Goal: Task Accomplishment & Management: Complete application form

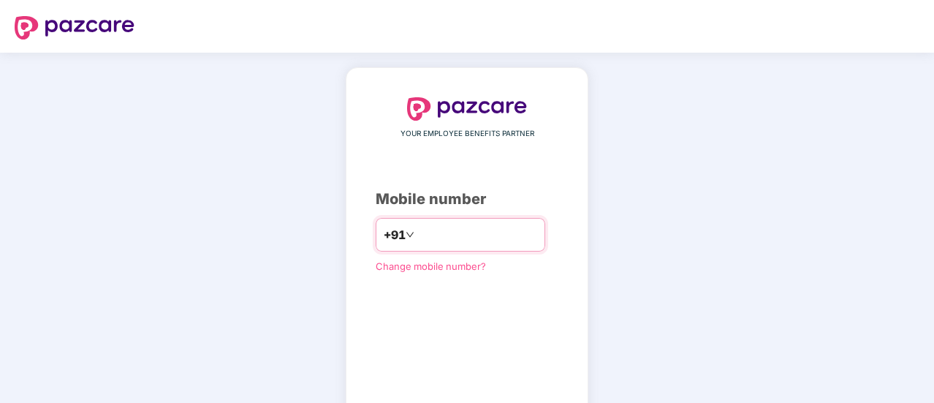
click at [469, 235] on input "number" at bounding box center [477, 234] width 120 height 23
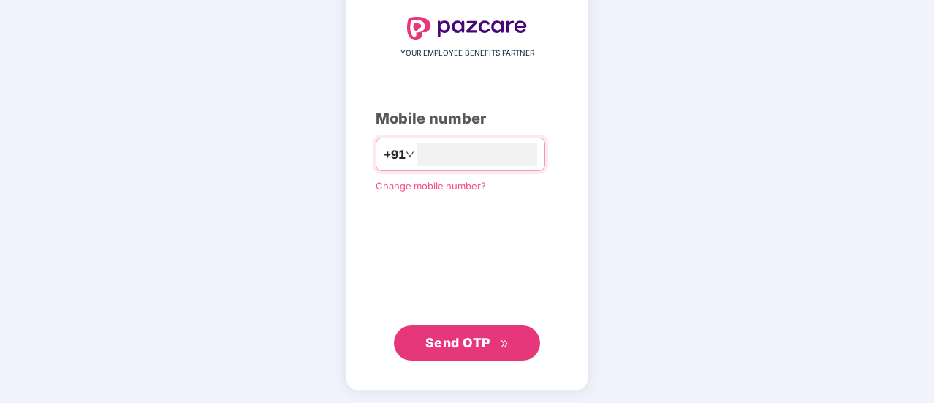
type input "**********"
click at [488, 330] on button "Send OTP" at bounding box center [467, 341] width 146 height 35
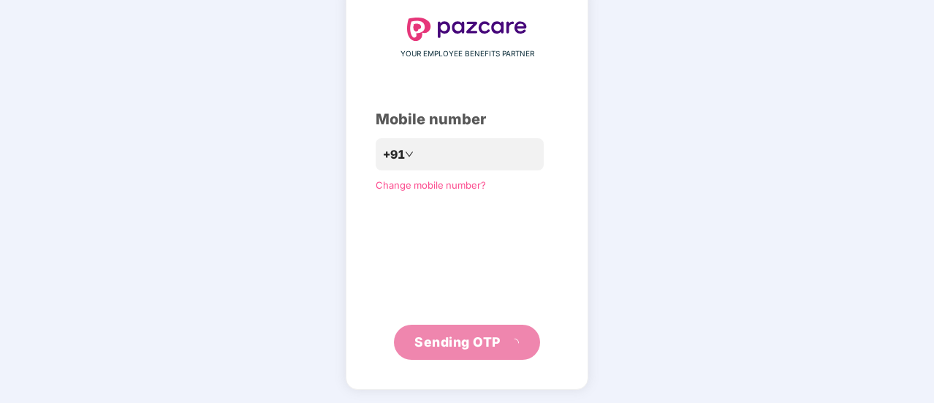
scroll to position [73, 0]
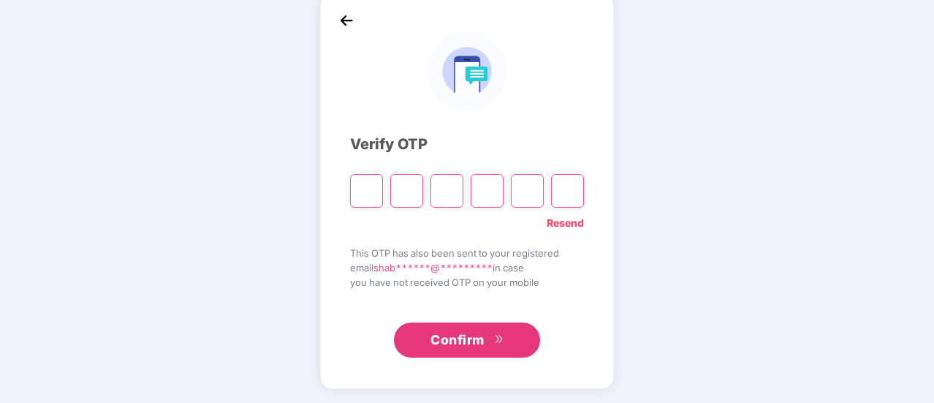
type input "*"
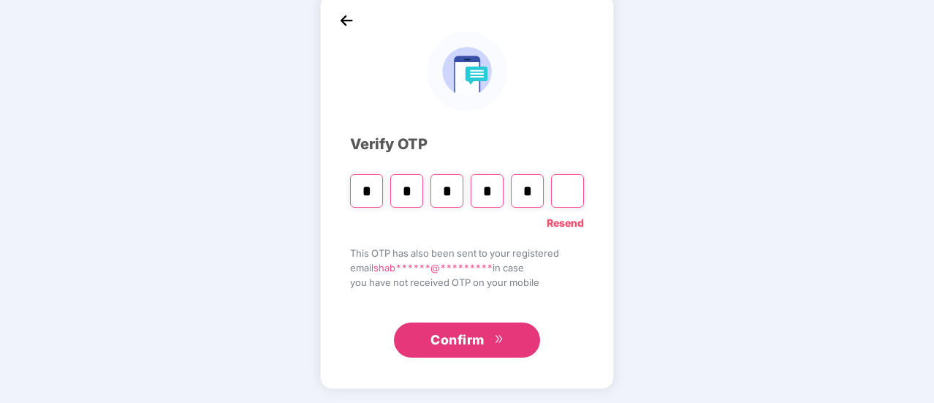
type input "*"
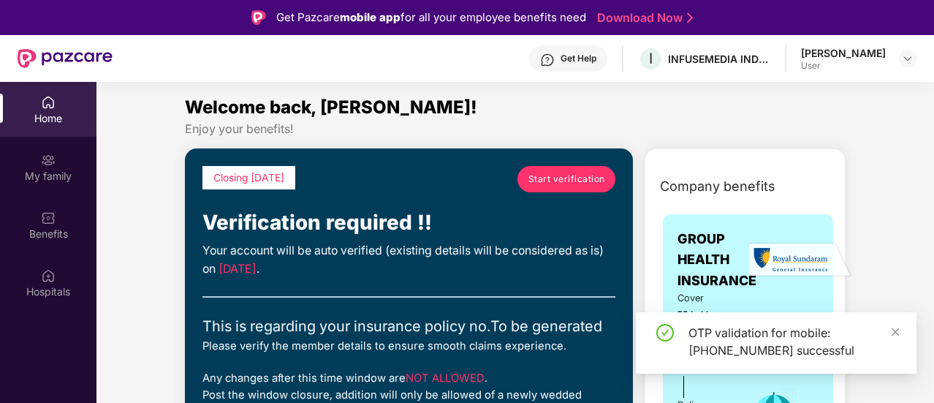
click at [580, 65] on div "Get Help" at bounding box center [568, 58] width 78 height 26
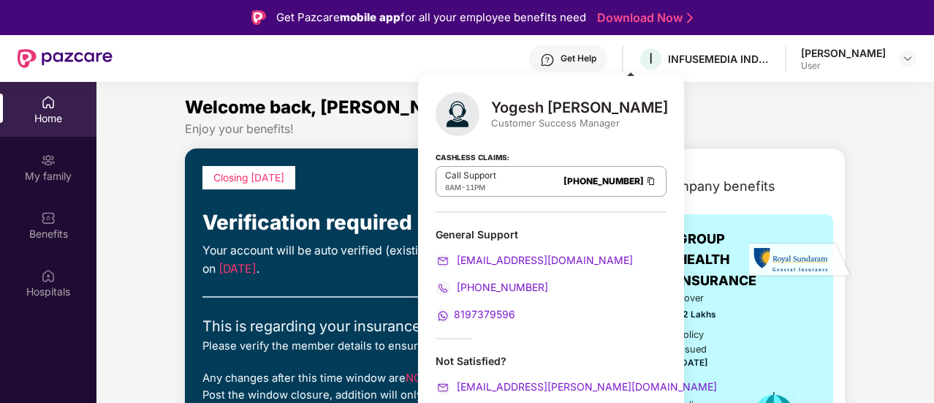
click at [53, 111] on div "Home" at bounding box center [48, 118] width 96 height 15
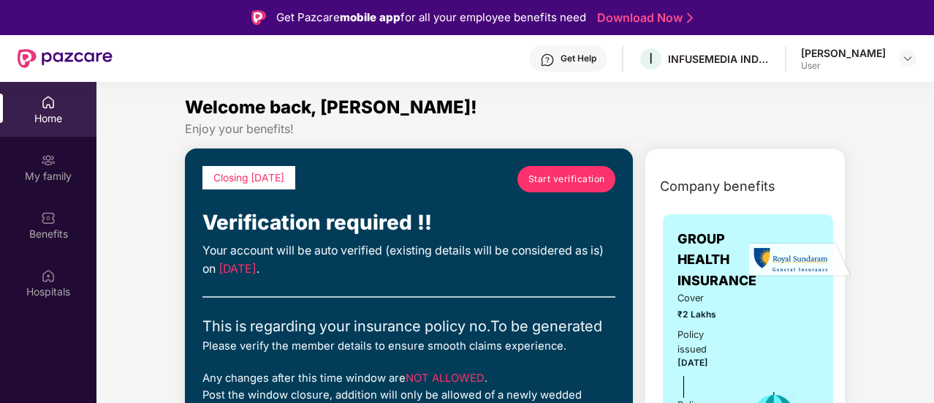
click at [567, 69] on div "Get Help" at bounding box center [568, 58] width 78 height 26
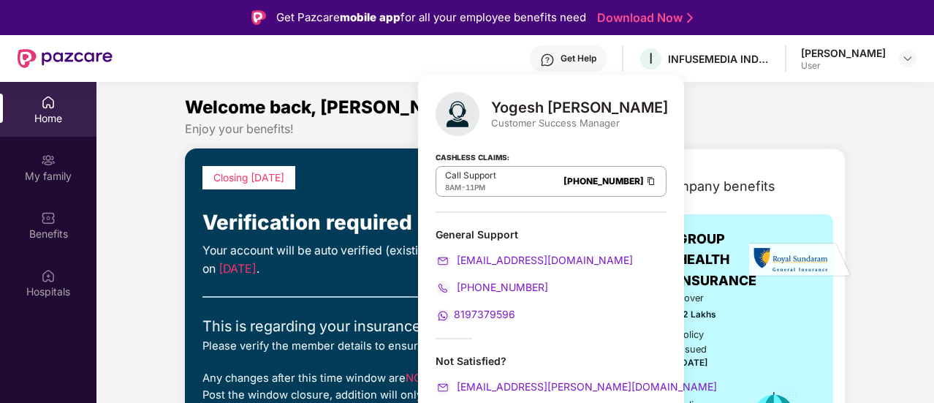
scroll to position [82, 0]
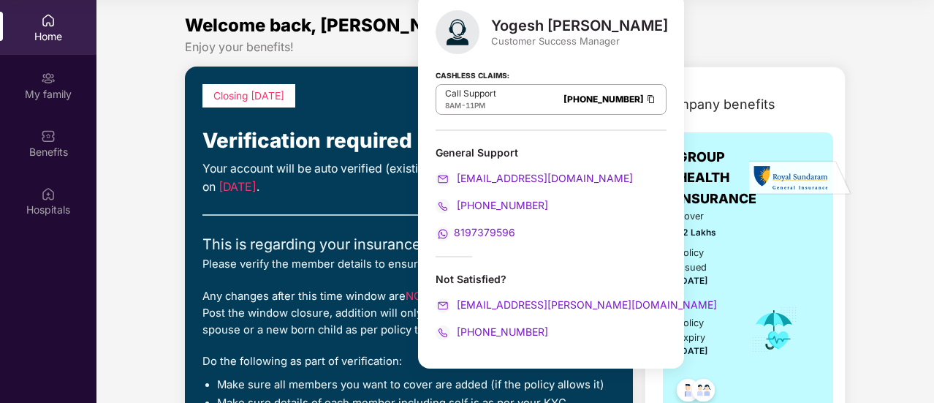
click at [297, 214] on div at bounding box center [408, 214] width 413 height 1
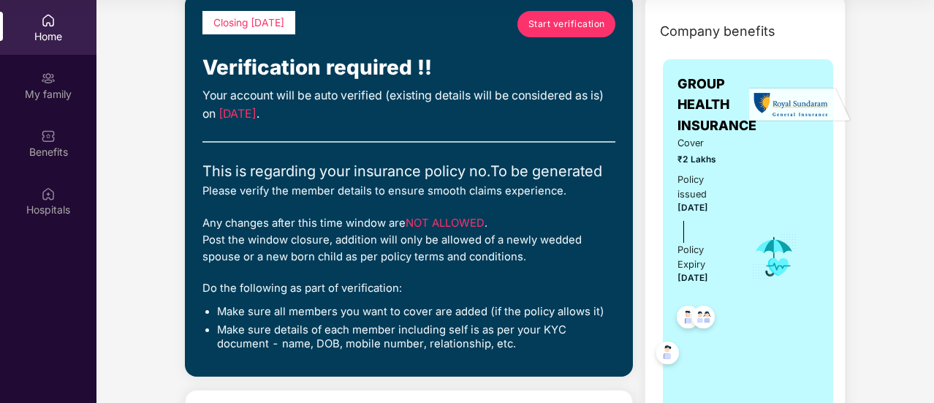
scroll to position [0, 0]
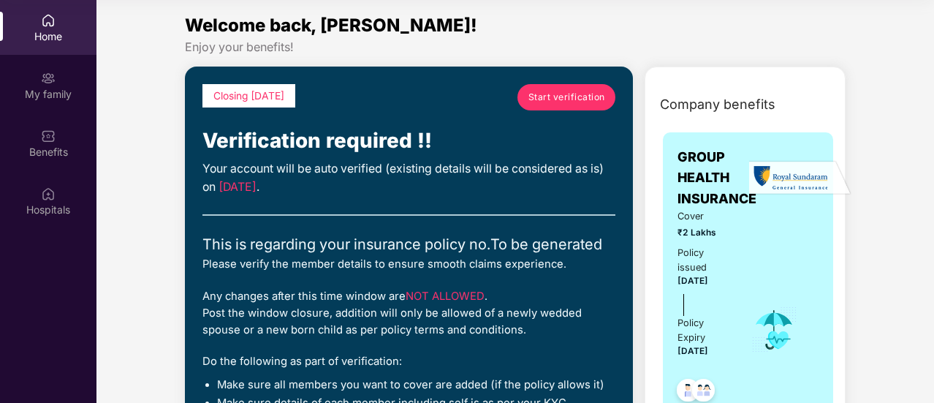
click at [64, 45] on div "Home" at bounding box center [48, 27] width 96 height 55
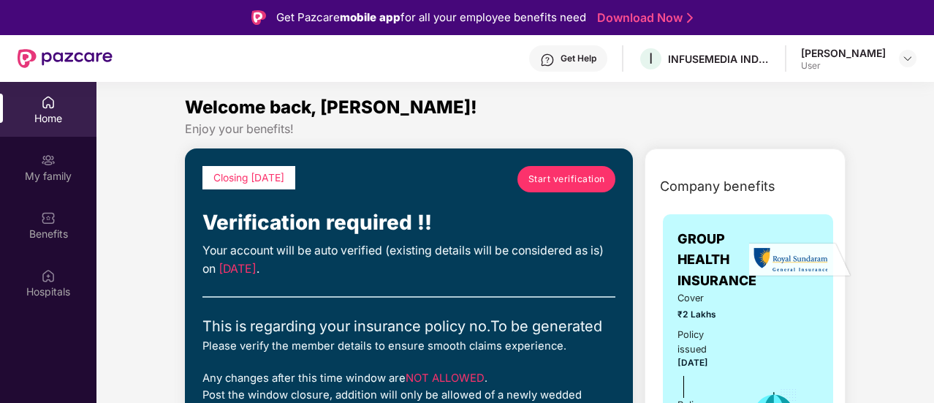
click at [555, 50] on div "Get Help" at bounding box center [568, 58] width 78 height 26
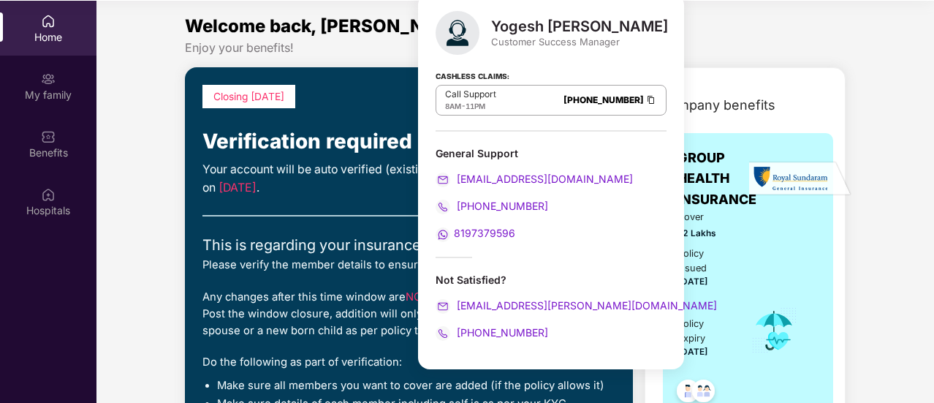
scroll to position [82, 0]
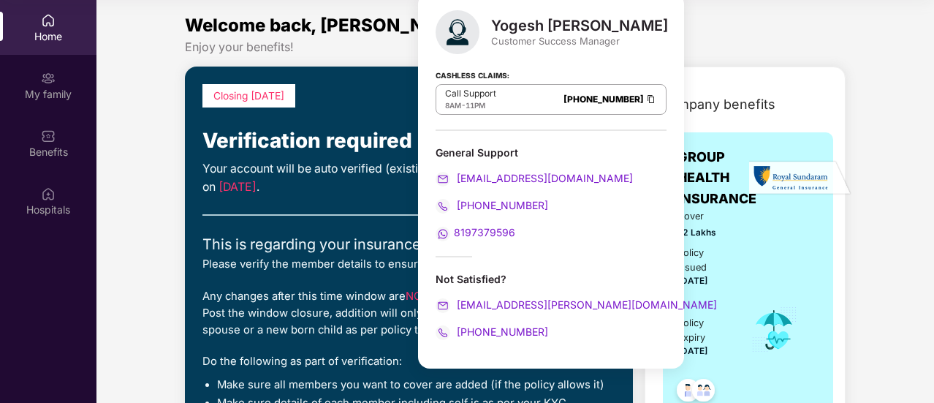
click at [297, 243] on div "This is regarding your insurance policy no. To be generated" at bounding box center [408, 244] width 413 height 23
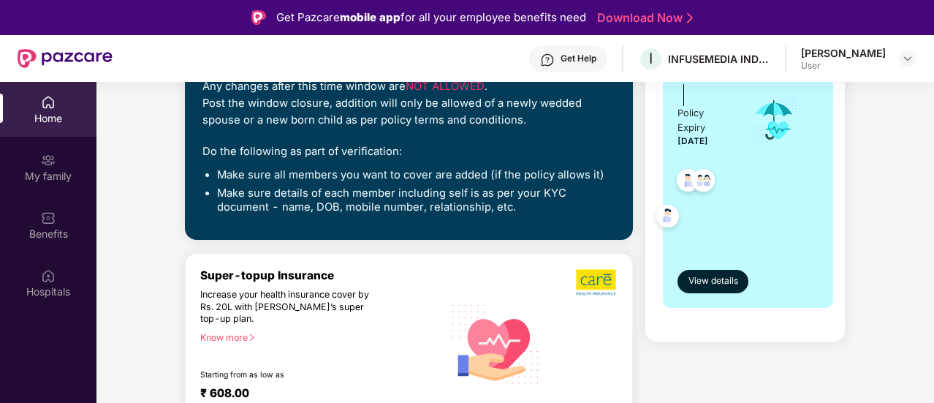
scroll to position [365, 0]
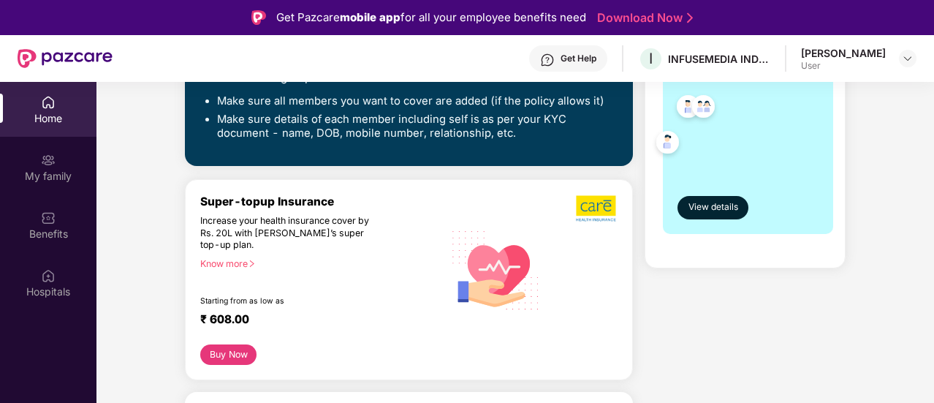
click at [237, 262] on div "Know more" at bounding box center [317, 263] width 235 height 10
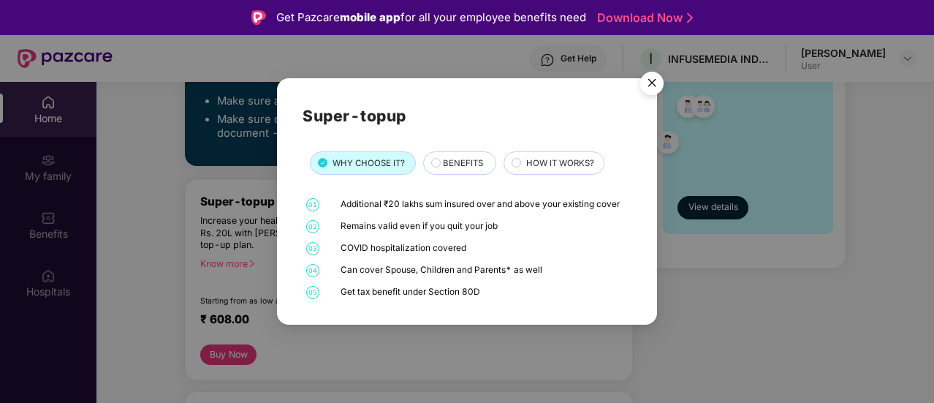
click at [446, 162] on span "BENEFITS" at bounding box center [463, 162] width 40 height 13
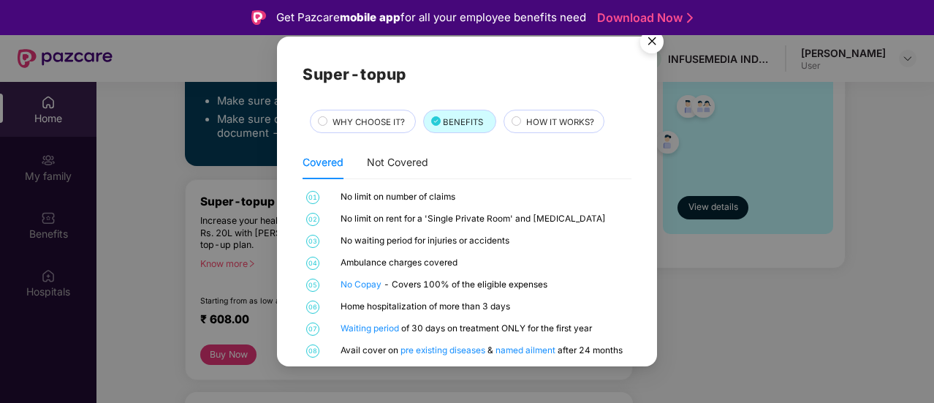
click at [549, 123] on span "HOW IT WORKS?" at bounding box center [560, 121] width 68 height 13
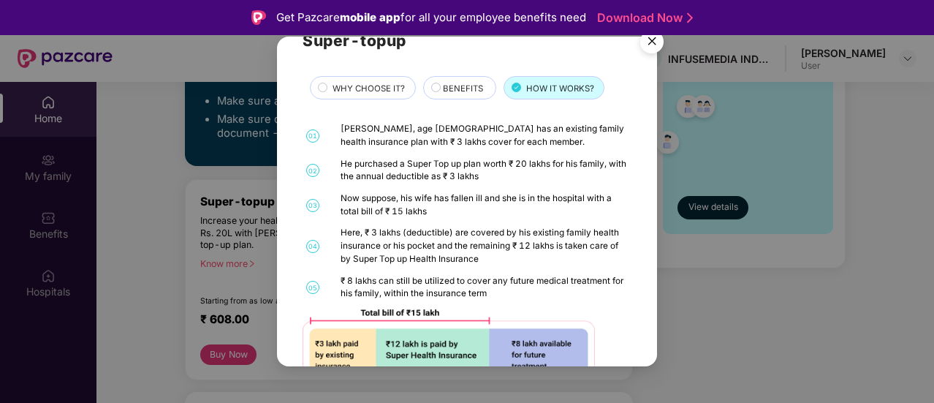
scroll to position [0, 0]
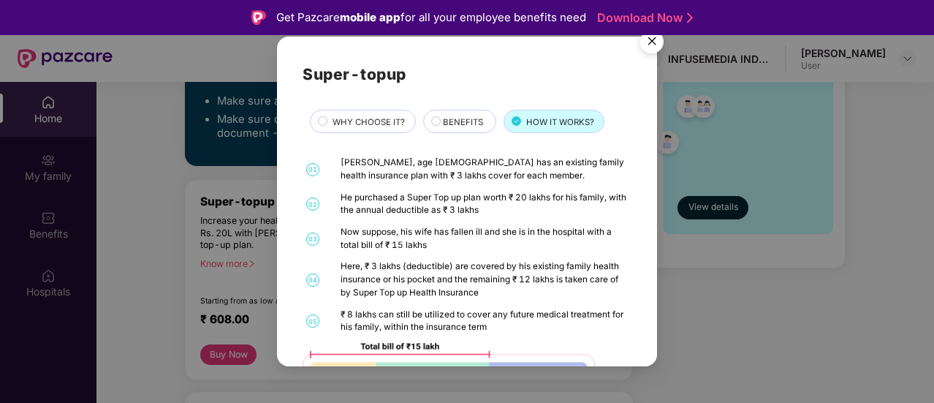
click at [380, 119] on span "WHY CHOOSE IT?" at bounding box center [368, 121] width 72 height 13
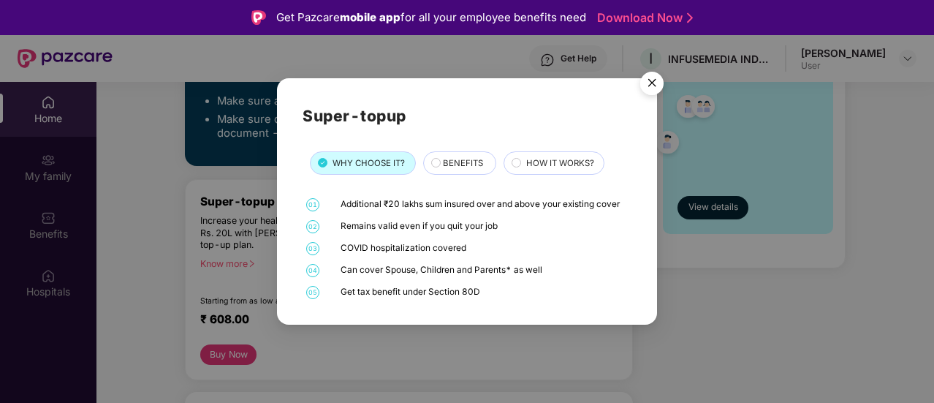
click at [650, 88] on img "Close" at bounding box center [651, 85] width 41 height 41
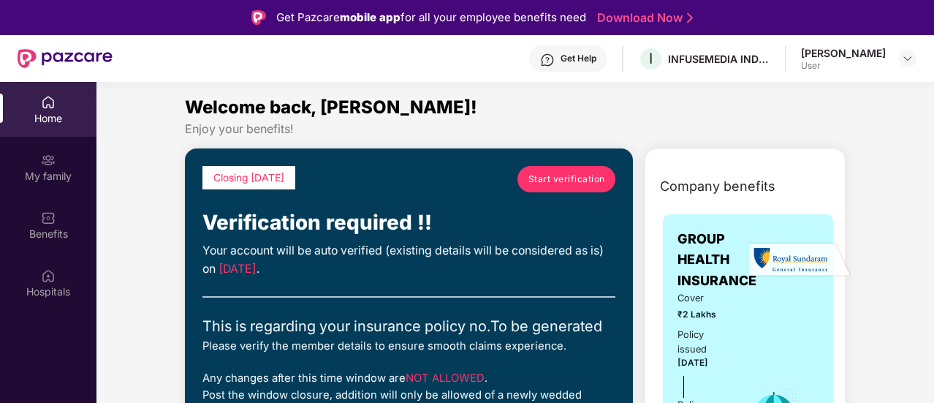
click at [897, 58] on div "[PERSON_NAME] User" at bounding box center [858, 59] width 115 height 26
click at [906, 58] on img at bounding box center [908, 59] width 12 height 12
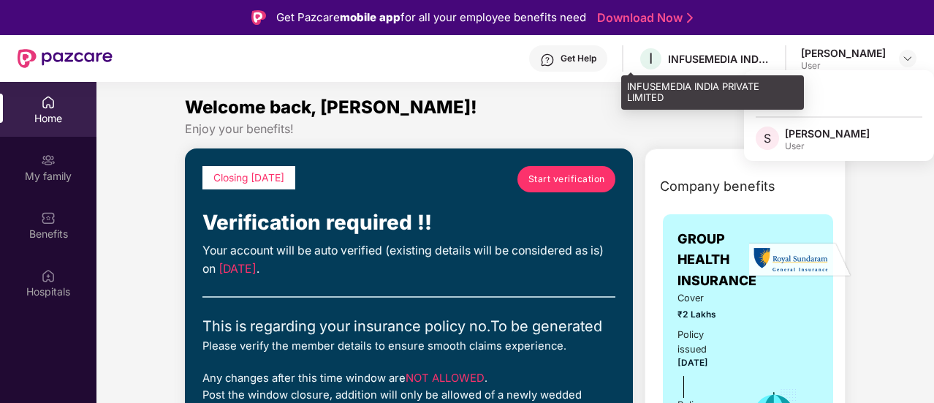
click at [717, 68] on div "I INFUSEMEDIA INDIA PRIVATE LIMITED" at bounding box center [704, 59] width 132 height 26
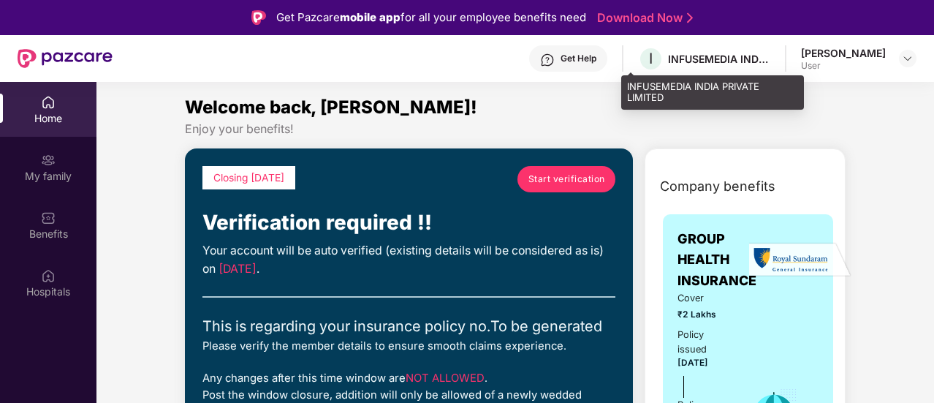
click at [678, 59] on div "INFUSEMEDIA INDIA PRIVATE LIMITED" at bounding box center [719, 59] width 102 height 14
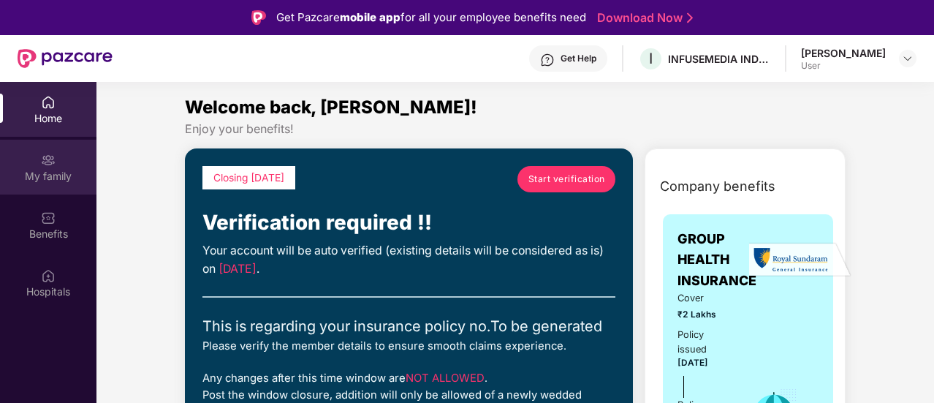
click at [42, 182] on div "My family" at bounding box center [48, 176] width 96 height 15
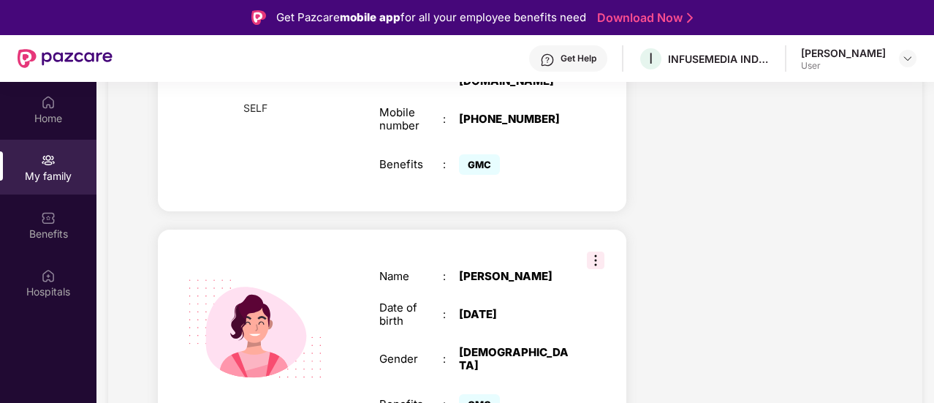
scroll to position [804, 0]
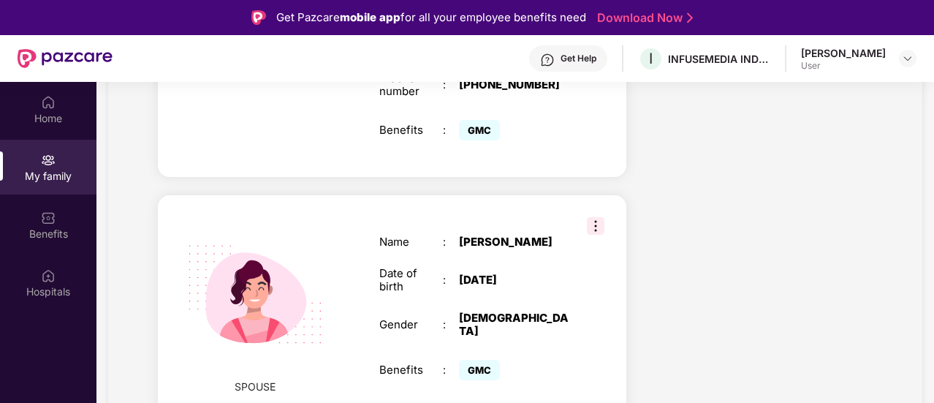
click at [600, 217] on img at bounding box center [596, 226] width 18 height 18
click at [780, 168] on div "Health Cover cover ₹2 Lakhs Policy issued 25 Sept 2025 Policy Expiry 24 Sept 20…" at bounding box center [760, 152] width 245 height 1566
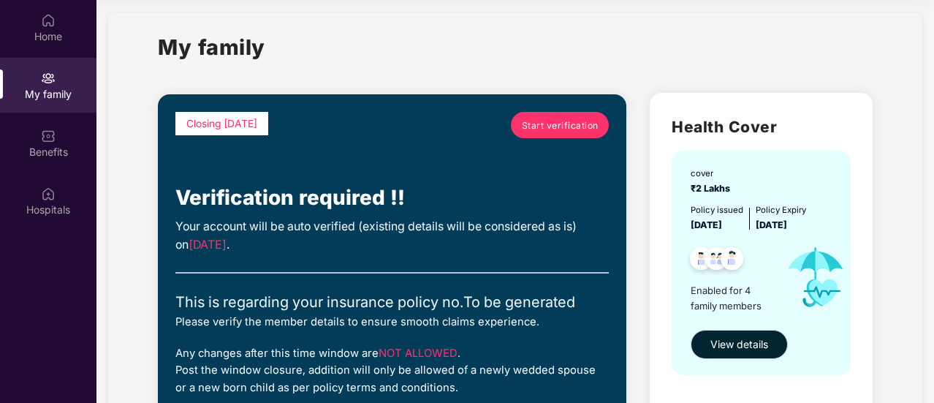
scroll to position [0, 0]
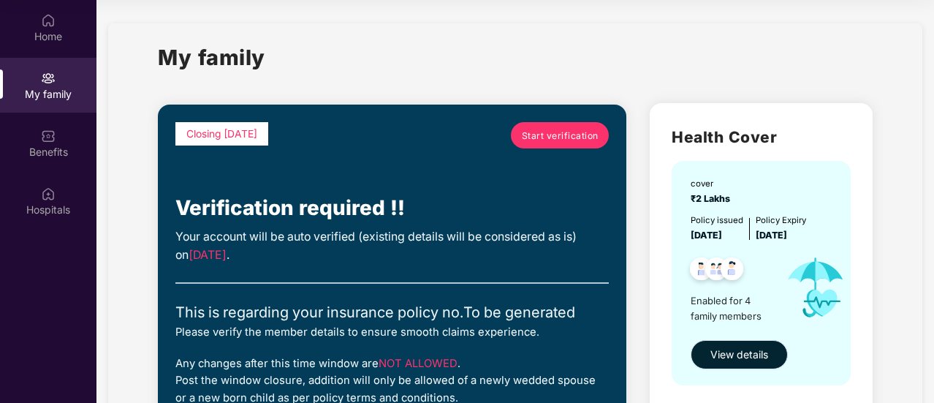
click at [753, 354] on span "View details" at bounding box center [739, 354] width 58 height 16
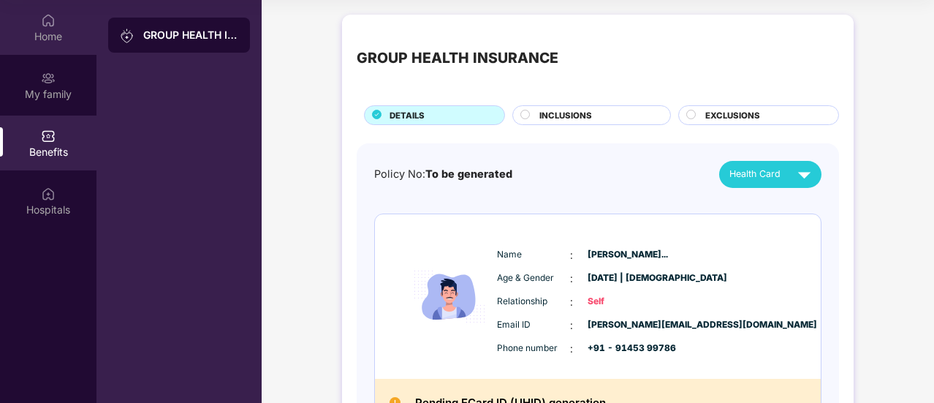
click at [55, 33] on div "Home" at bounding box center [48, 36] width 96 height 15
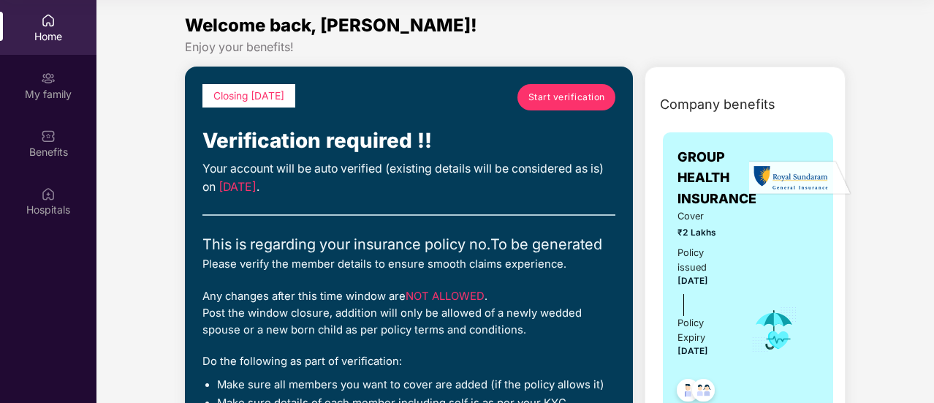
click at [577, 96] on span "Start verification" at bounding box center [566, 97] width 77 height 14
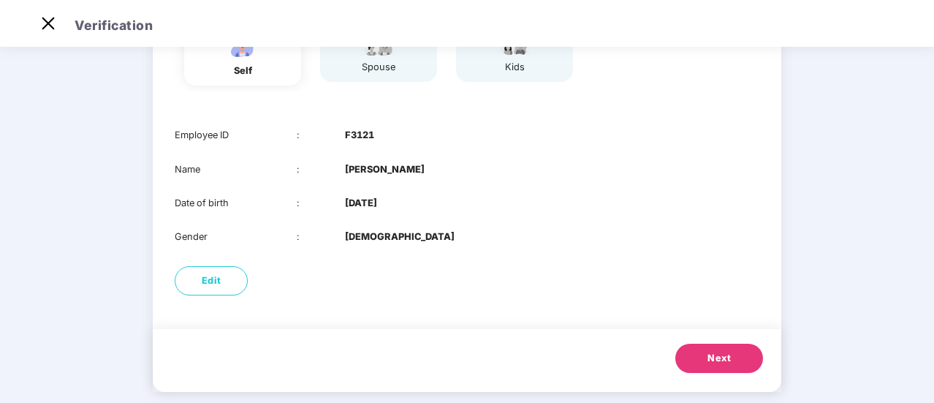
scroll to position [173, 0]
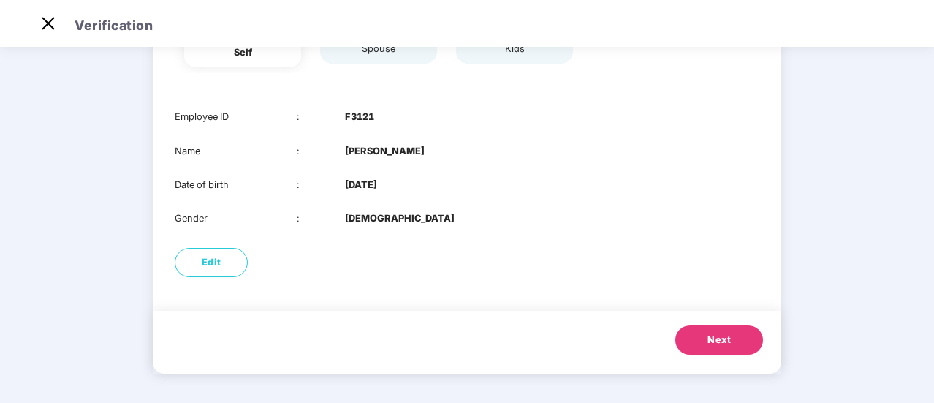
click at [719, 347] on button "Next" at bounding box center [719, 339] width 88 height 29
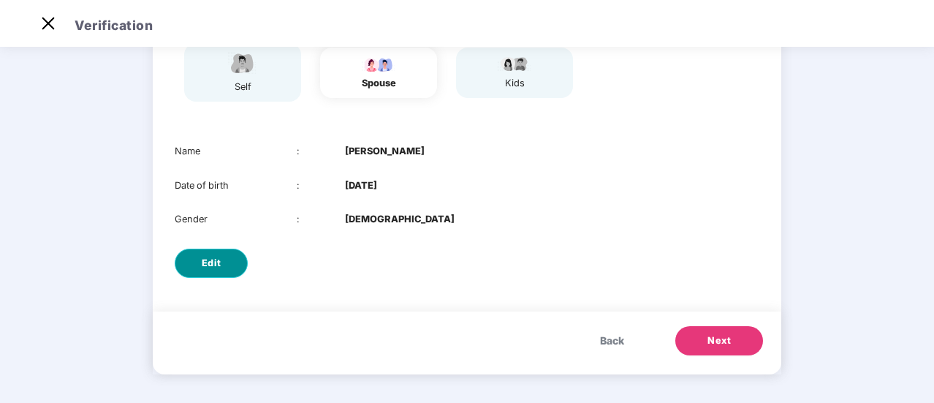
click at [221, 257] on button "Edit" at bounding box center [211, 262] width 73 height 29
select select "******"
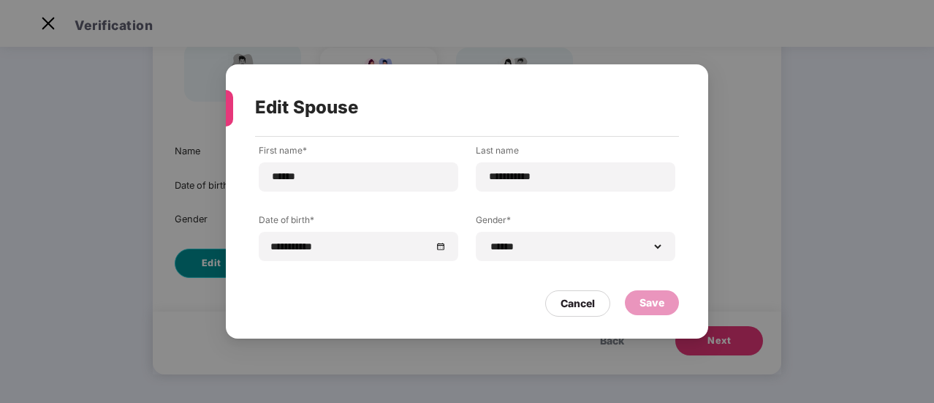
scroll to position [0, 0]
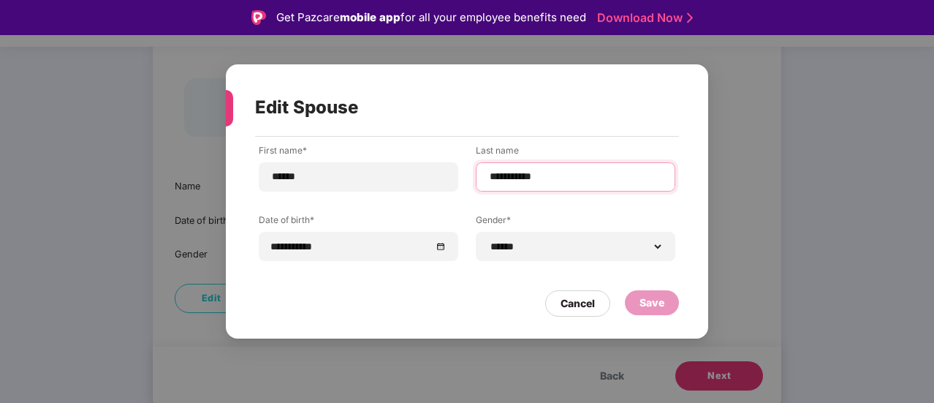
click at [509, 178] on input "**********" at bounding box center [575, 176] width 175 height 15
type input "**********"
click at [455, 279] on div "**********" at bounding box center [467, 213] width 416 height 139
drag, startPoint x: 659, startPoint y: 308, endPoint x: 656, endPoint y: 324, distance: 15.6
click at [660, 308] on div "Save" at bounding box center [651, 302] width 25 height 16
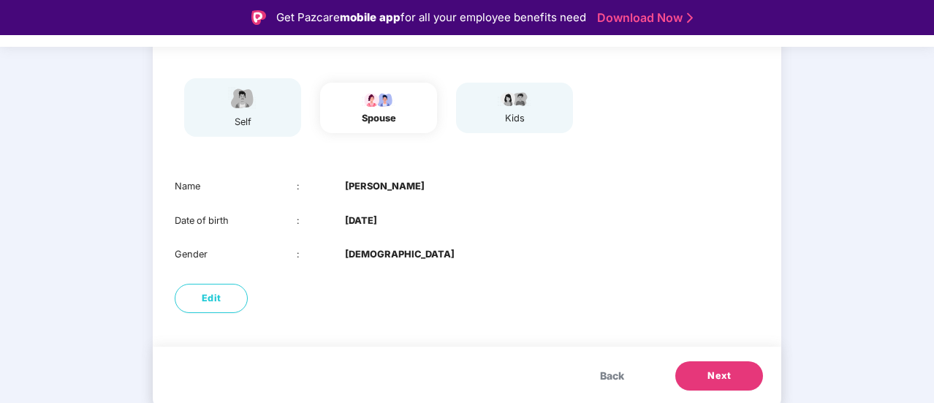
click at [613, 381] on span "Back" at bounding box center [612, 375] width 24 height 16
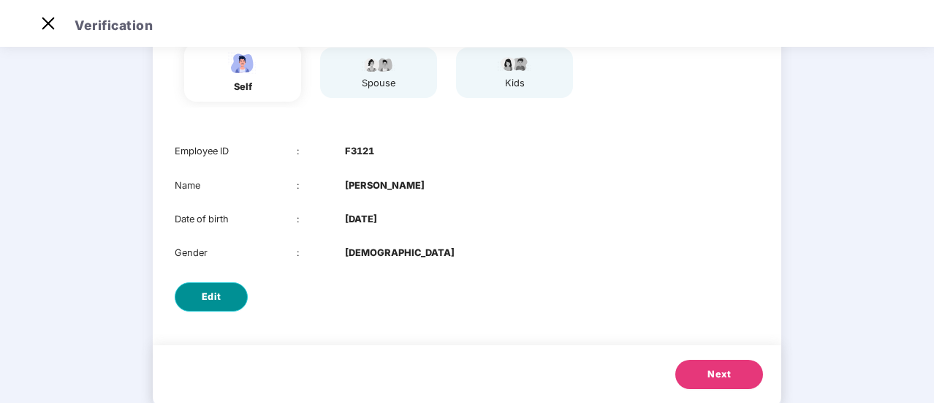
click at [217, 292] on span "Edit" at bounding box center [212, 296] width 20 height 15
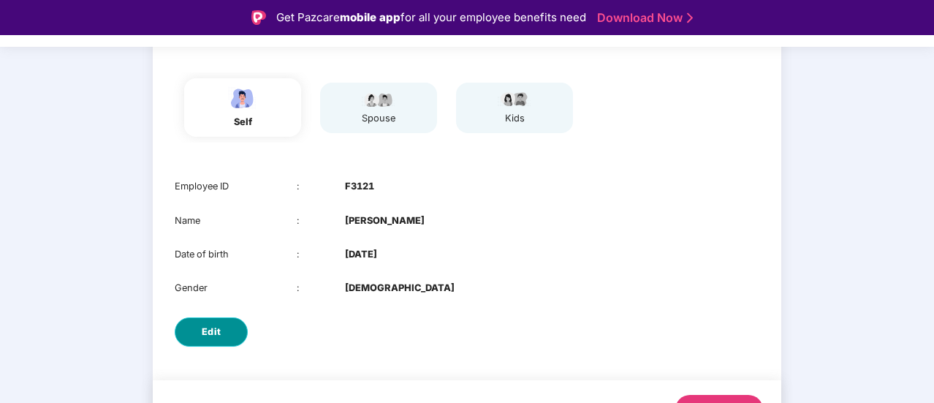
select select "****"
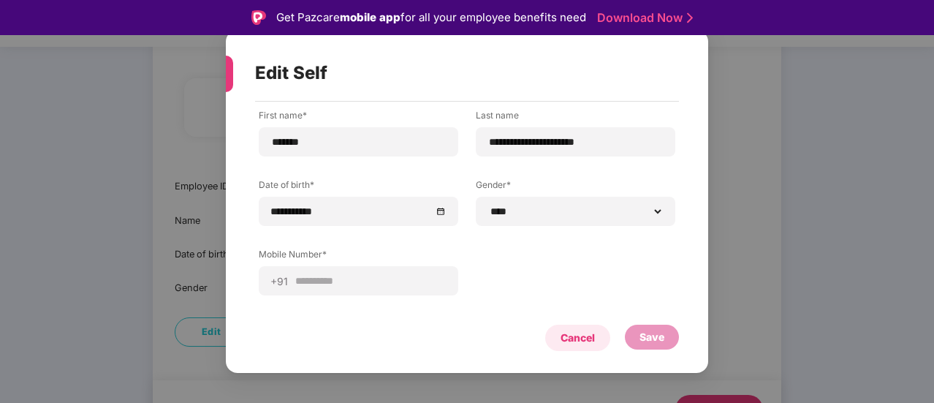
click at [569, 341] on div "Cancel" at bounding box center [577, 338] width 34 height 16
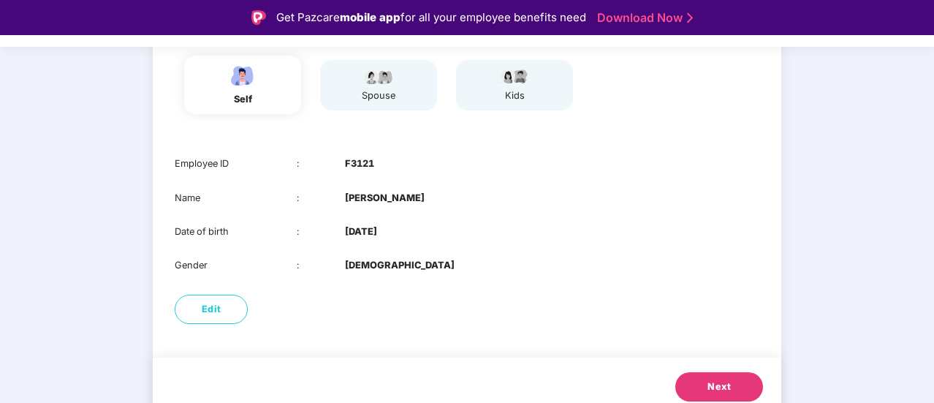
scroll to position [173, 0]
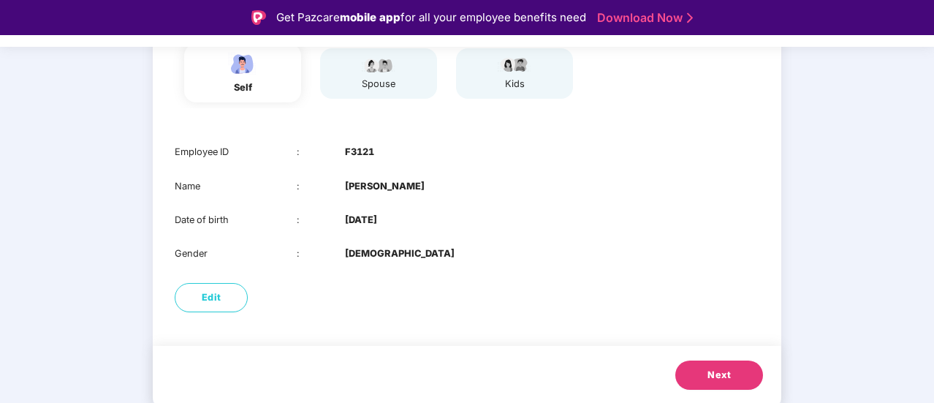
click at [707, 378] on span "Next" at bounding box center [718, 374] width 23 height 15
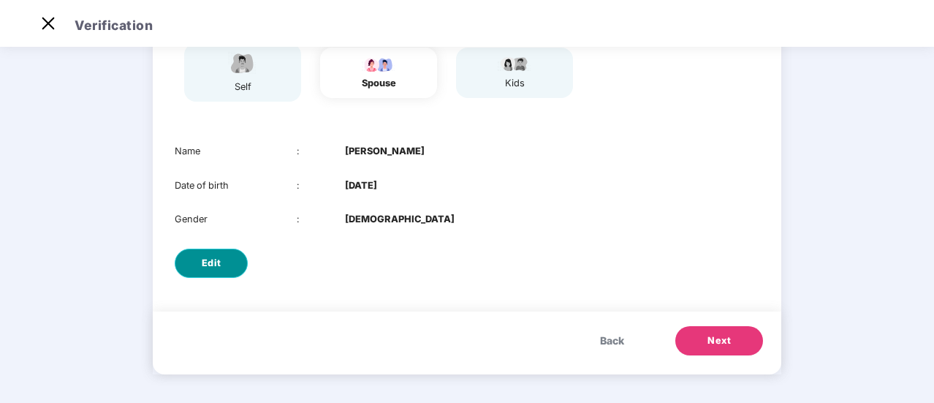
click at [205, 265] on span "Edit" at bounding box center [212, 263] width 20 height 15
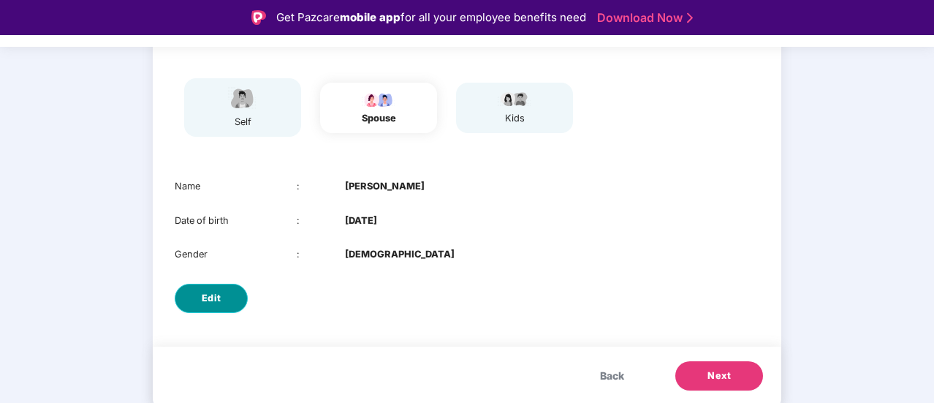
select select "******"
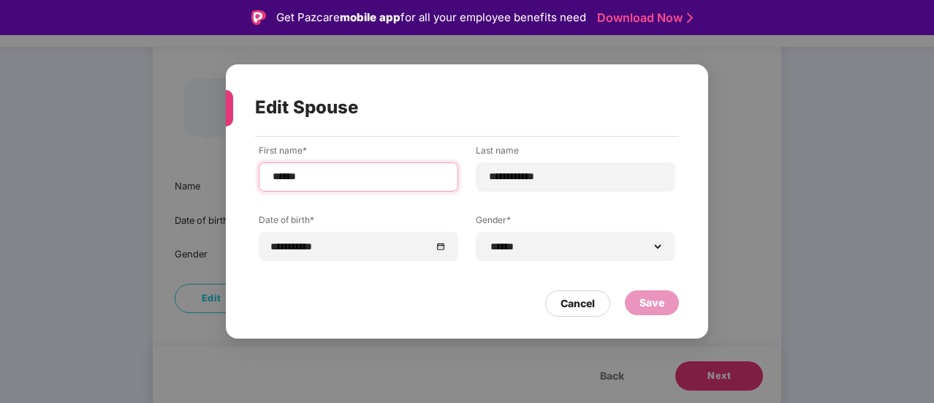
click at [370, 172] on input "******" at bounding box center [358, 176] width 175 height 15
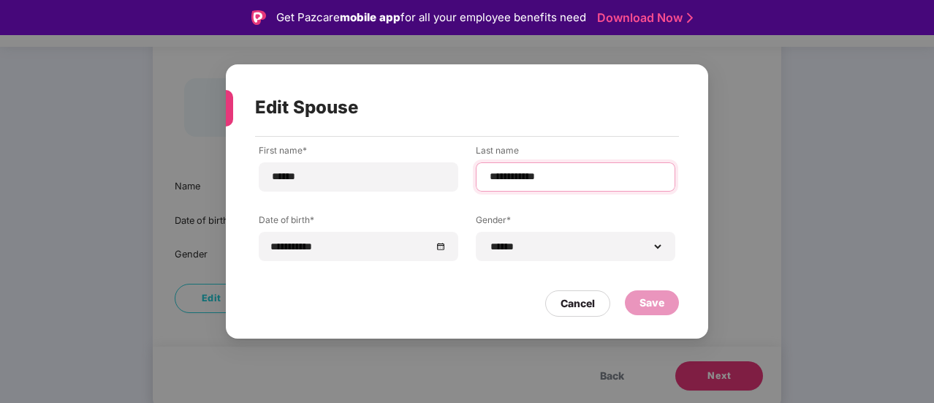
click at [489, 176] on input "**********" at bounding box center [575, 176] width 175 height 15
type input "**********"
click at [664, 297] on div "Save" at bounding box center [652, 302] width 54 height 25
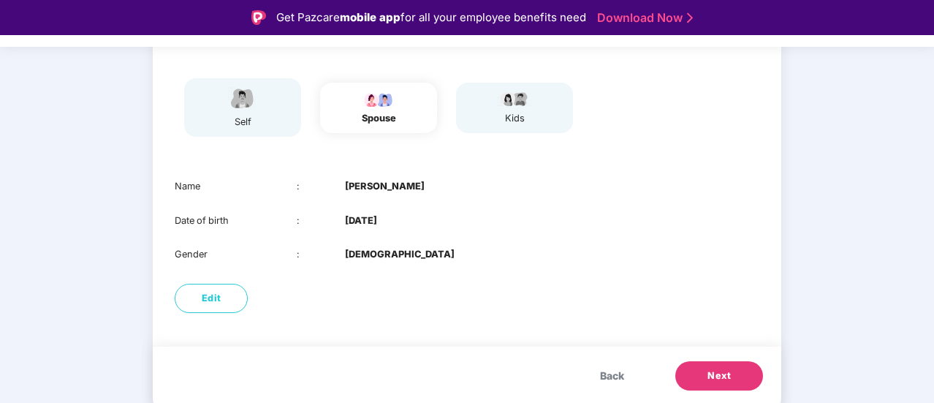
click at [717, 373] on span "Next" at bounding box center [718, 375] width 23 height 15
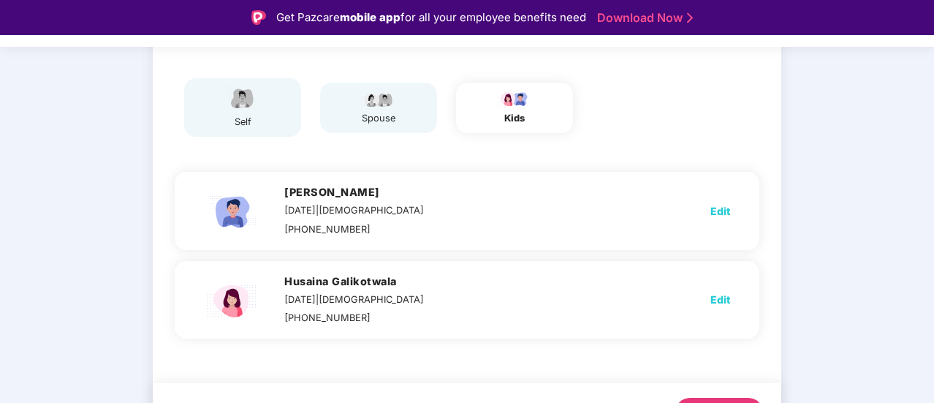
scroll to position [35, 0]
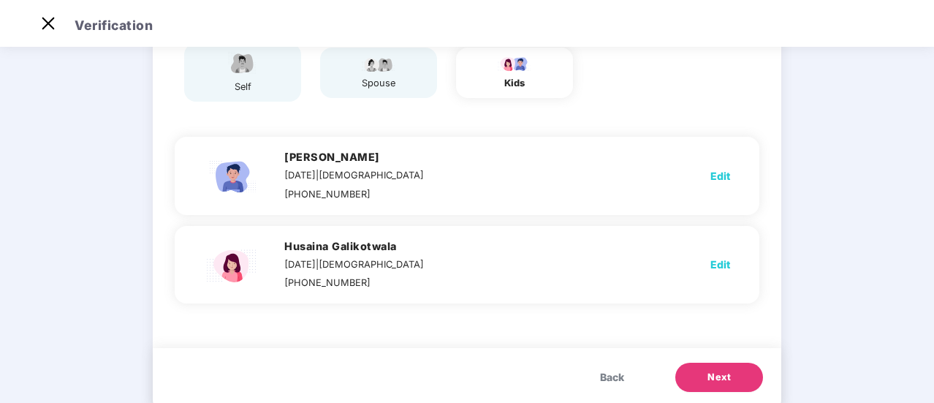
click at [618, 376] on span "Back" at bounding box center [612, 377] width 24 height 16
click at [618, 376] on div "Modification will not be allowed after submission self spouse kids Fakhruddin G…" at bounding box center [467, 195] width 628 height 460
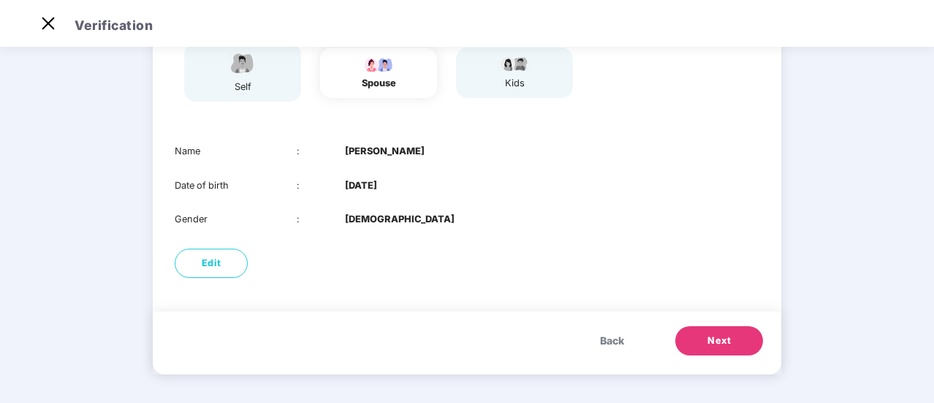
click at [609, 335] on span "Back" at bounding box center [612, 340] width 24 height 16
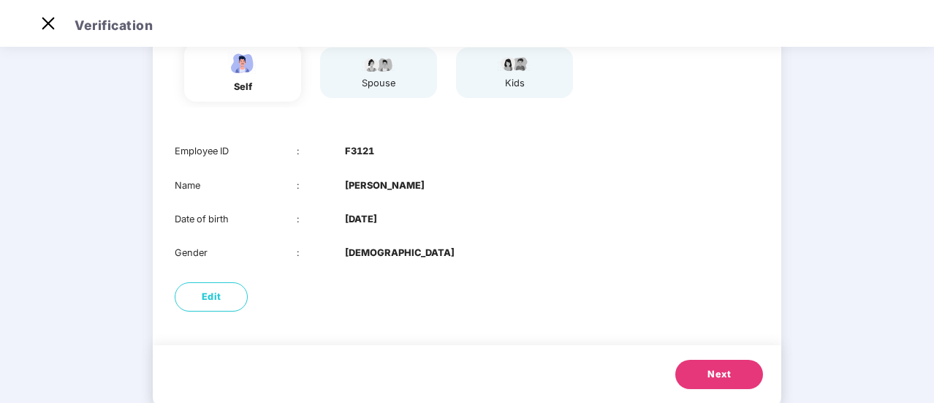
click at [726, 370] on span "Next" at bounding box center [718, 374] width 23 height 15
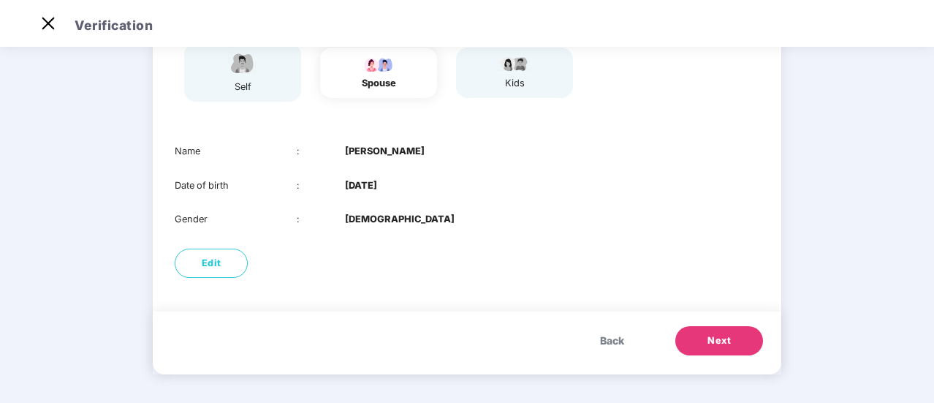
click at [606, 337] on span "Back" at bounding box center [612, 340] width 24 height 16
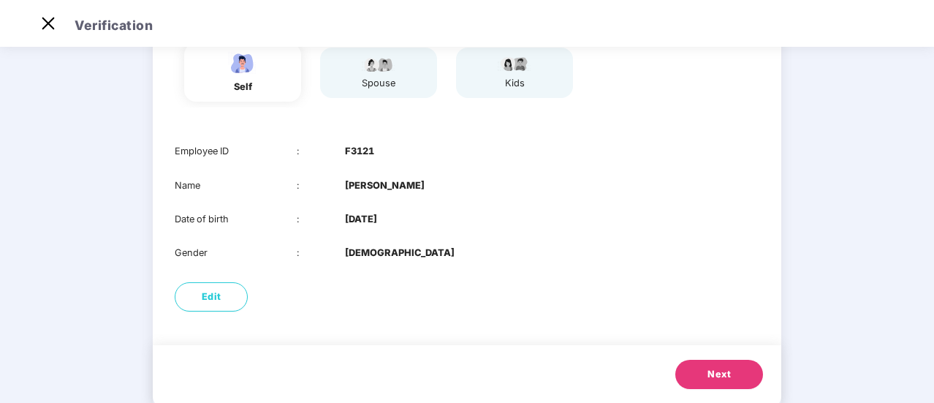
click at [726, 373] on span "Next" at bounding box center [718, 374] width 23 height 15
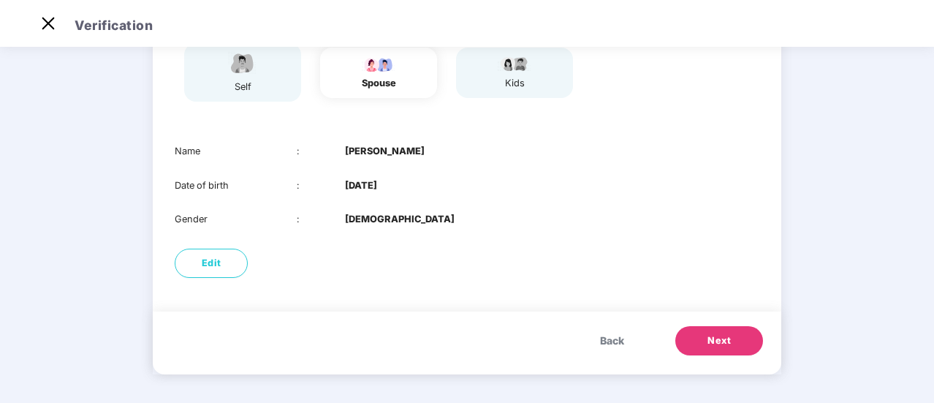
click at [600, 340] on span "Back" at bounding box center [612, 340] width 24 height 16
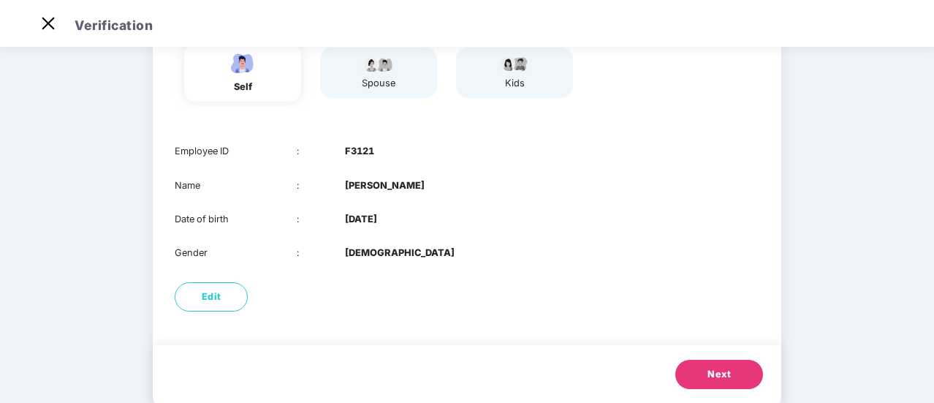
click at [725, 367] on span "Next" at bounding box center [718, 374] width 23 height 15
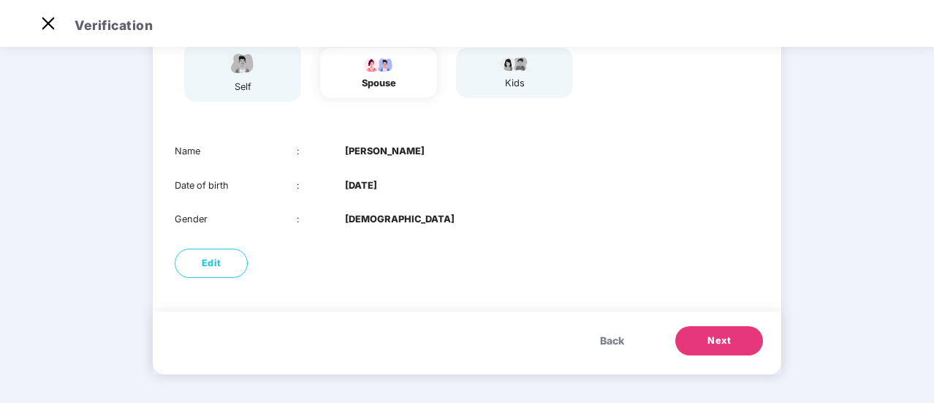
click at [600, 340] on span "Back" at bounding box center [612, 340] width 24 height 16
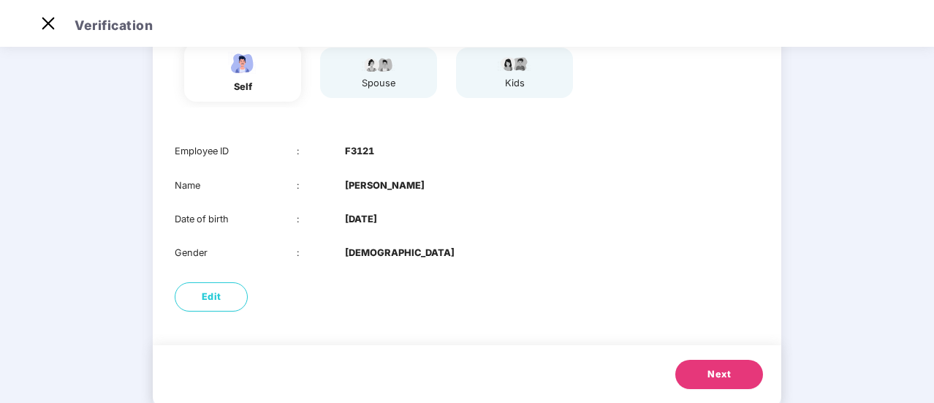
click at [730, 361] on button "Next" at bounding box center [719, 373] width 88 height 29
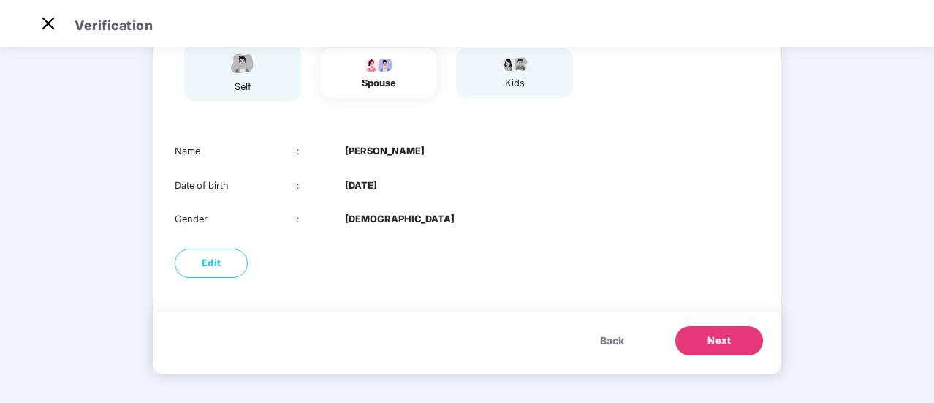
click at [732, 341] on button "Next" at bounding box center [719, 340] width 88 height 29
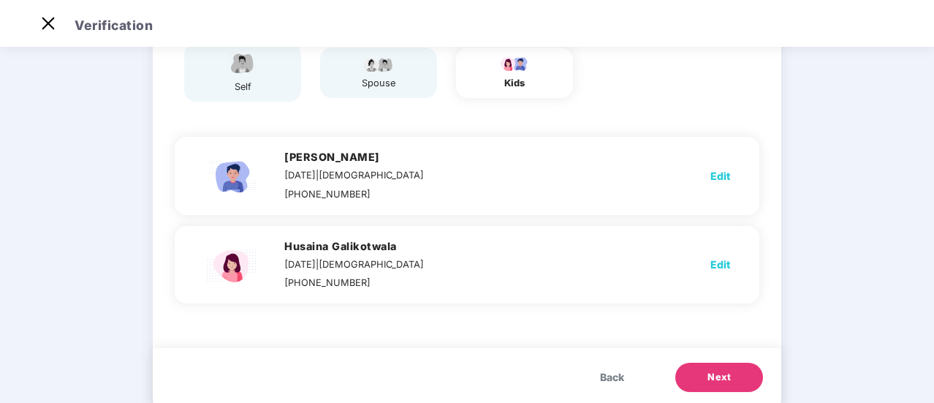
click at [716, 173] on span "Edit" at bounding box center [720, 176] width 20 height 16
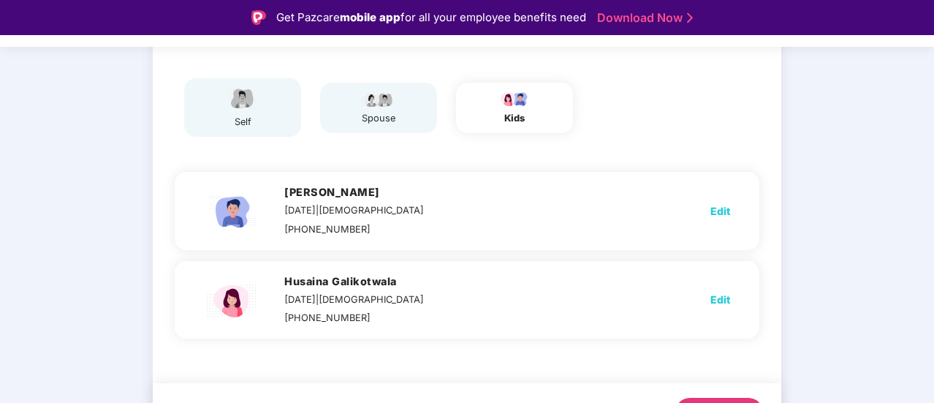
select select "****"
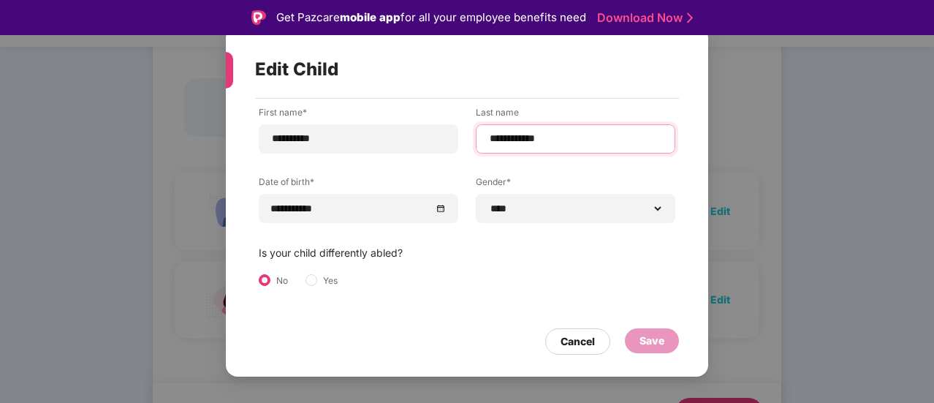
click at [488, 137] on input "**********" at bounding box center [575, 138] width 175 height 15
type input "**********"
click at [663, 341] on div "Save" at bounding box center [651, 340] width 25 height 16
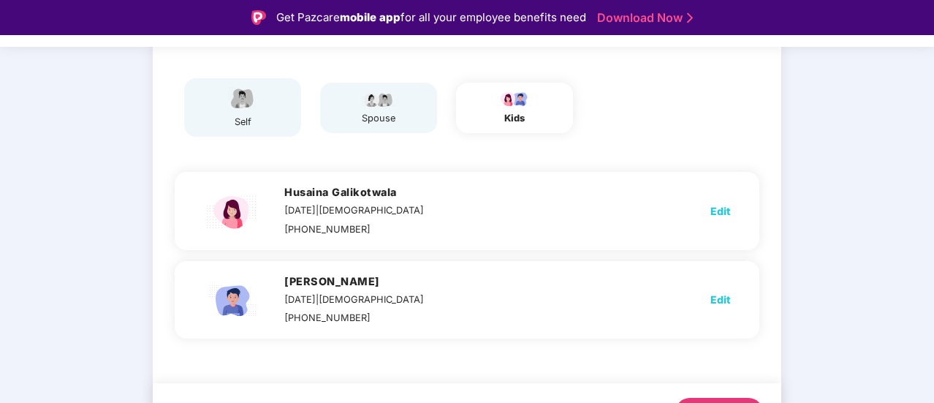
click at [714, 216] on span "Edit" at bounding box center [720, 211] width 20 height 16
select select "******"
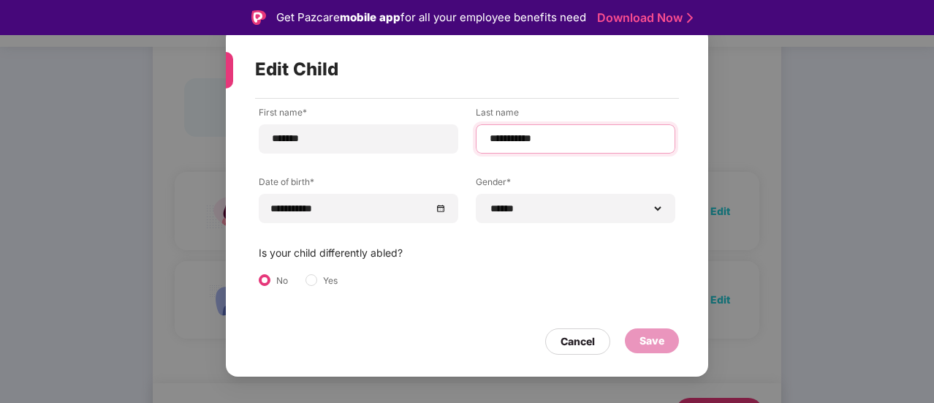
drag, startPoint x: 490, startPoint y: 138, endPoint x: 571, endPoint y: 164, distance: 85.3
click at [491, 138] on input "**********" at bounding box center [575, 138] width 175 height 15
type input "**********"
click at [584, 264] on div "**********" at bounding box center [467, 213] width 416 height 215
click at [665, 345] on div "Save" at bounding box center [652, 340] width 54 height 25
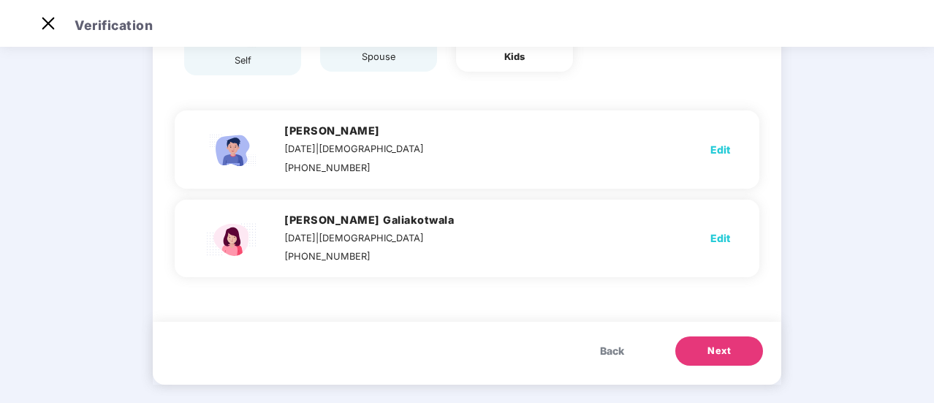
scroll to position [176, 0]
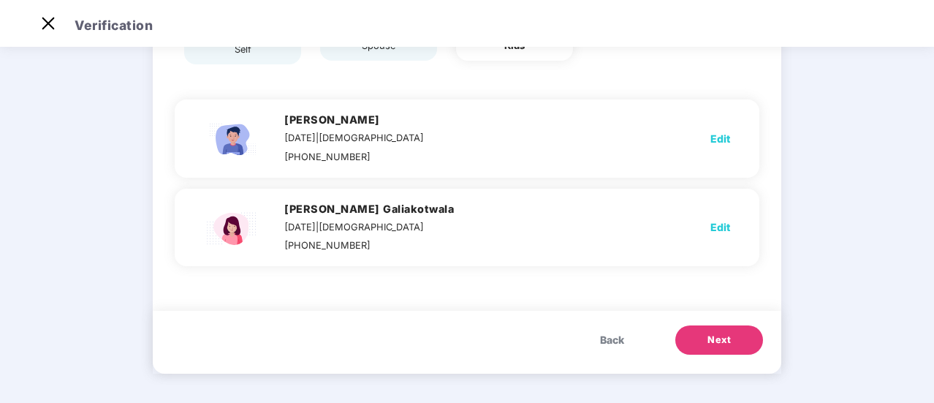
click at [717, 335] on span "Next" at bounding box center [718, 339] width 23 height 15
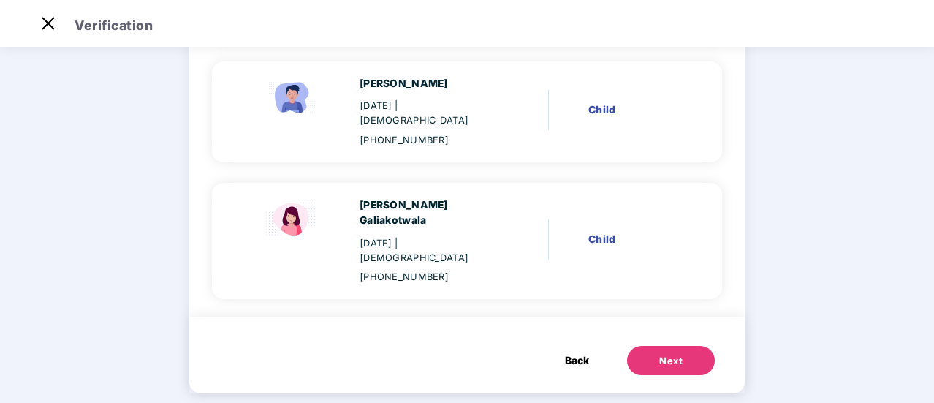
scroll to position [383, 0]
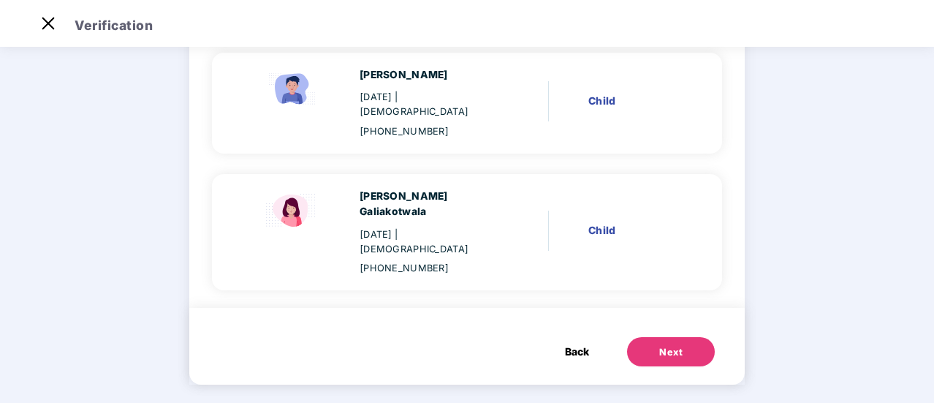
click at [686, 339] on button "Next" at bounding box center [671, 351] width 88 height 29
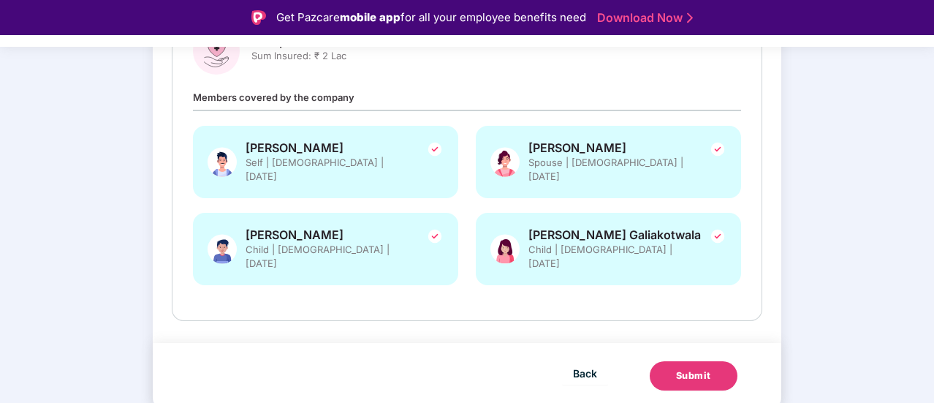
scroll to position [284, 0]
click at [703, 380] on div "Submit" at bounding box center [693, 375] width 35 height 15
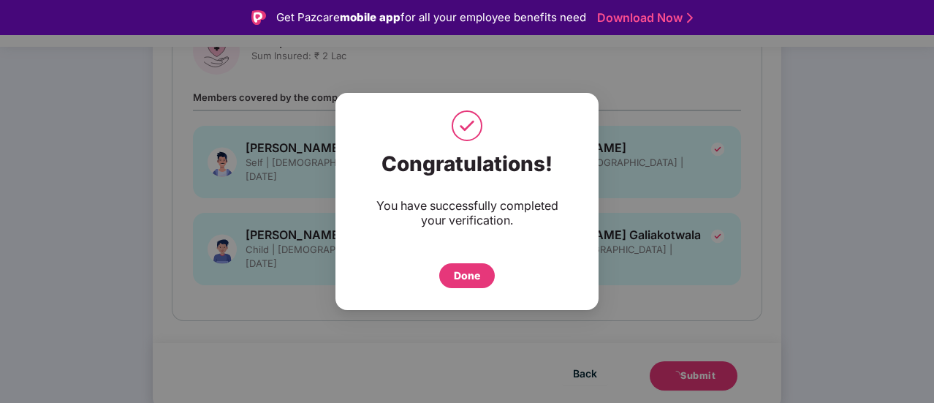
click at [468, 281] on div "Done" at bounding box center [467, 275] width 26 height 16
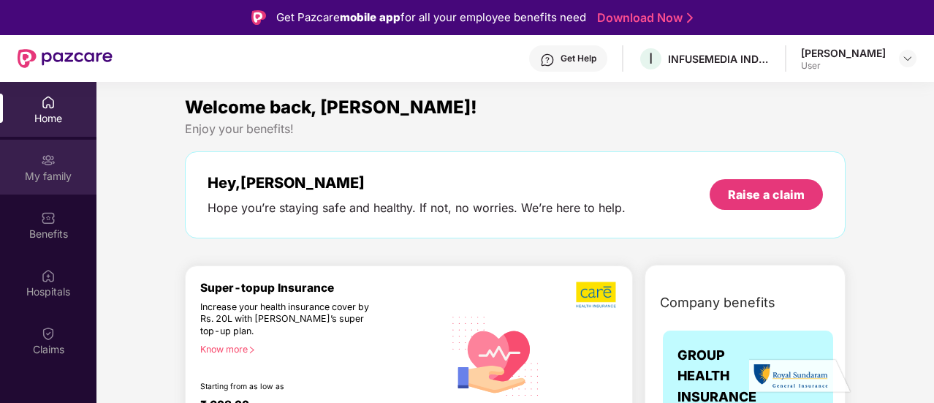
click at [45, 169] on div "My family" at bounding box center [48, 176] width 96 height 15
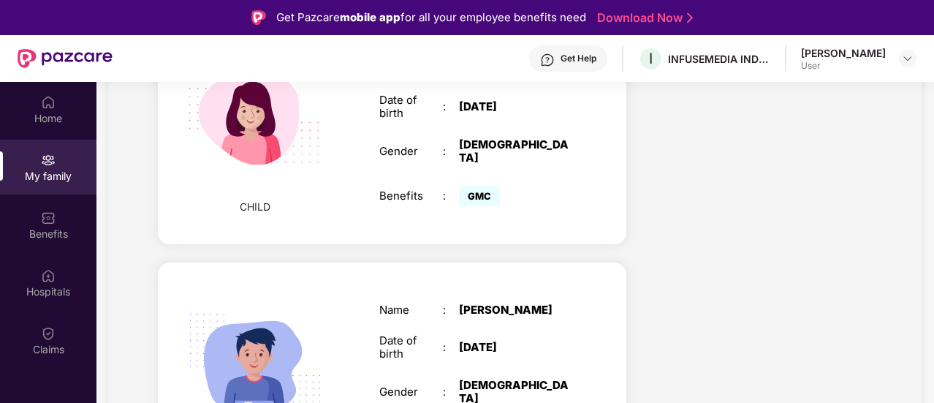
scroll to position [849, 0]
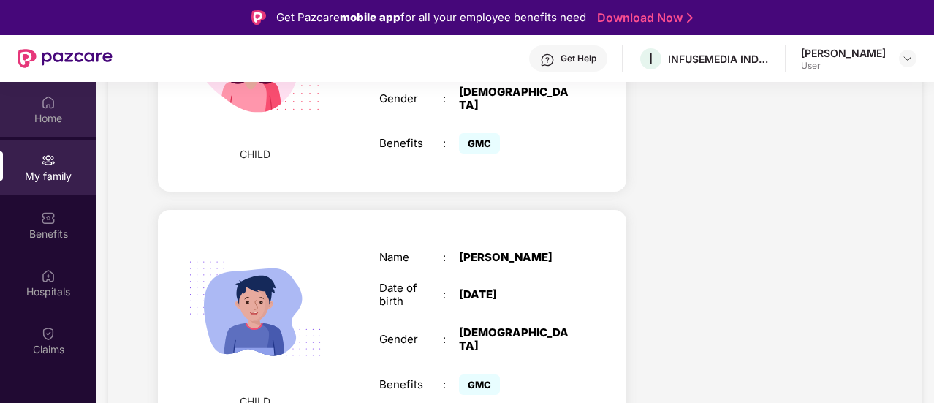
click at [57, 112] on div "Home" at bounding box center [48, 118] width 96 height 15
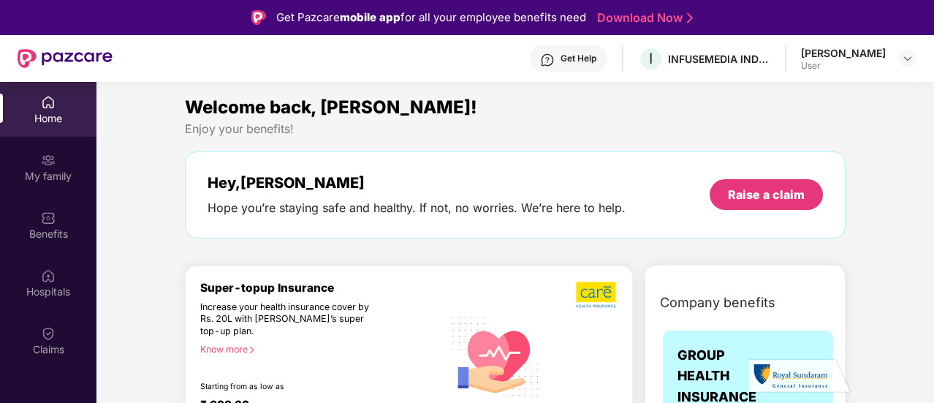
click at [226, 342] on div "Super-topup Insurance Increase your health insurance cover by Rs. 20L with [PER…" at bounding box center [321, 356] width 243 height 150
click at [236, 350] on div "Know more" at bounding box center [317, 348] width 235 height 10
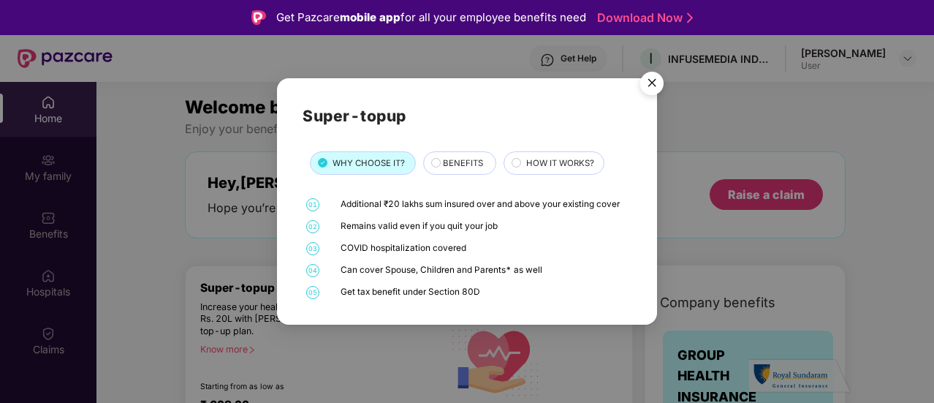
click at [560, 166] on span "HOW IT WORKS?" at bounding box center [560, 162] width 68 height 13
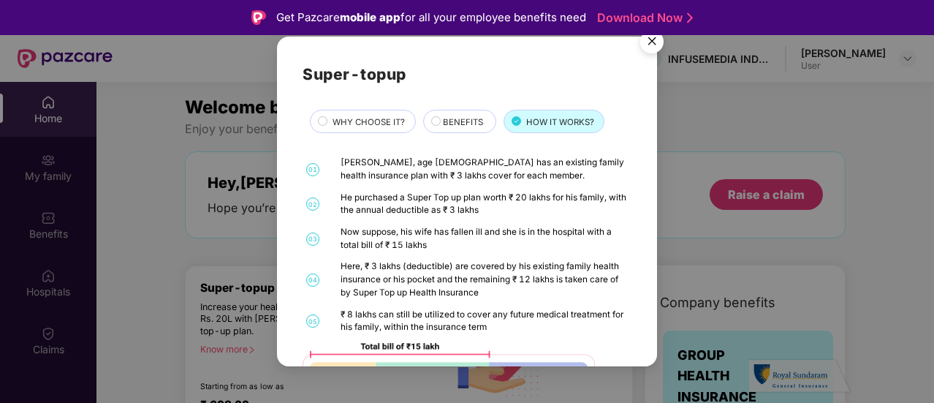
click at [653, 39] on img "Close" at bounding box center [651, 43] width 41 height 41
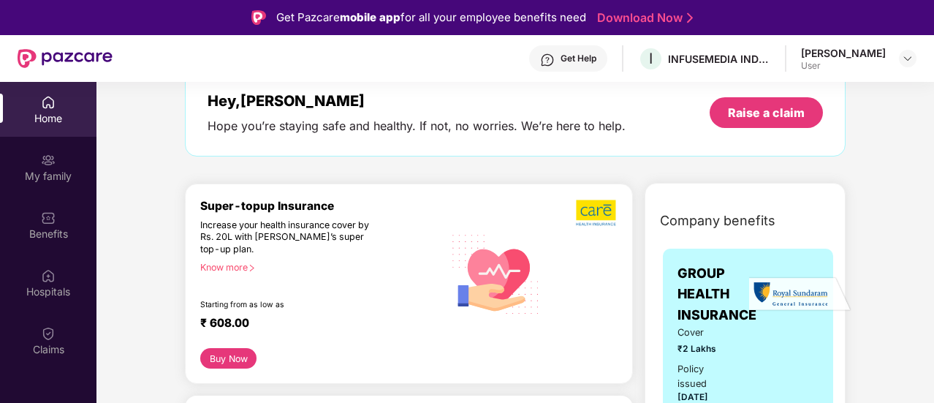
scroll to position [146, 0]
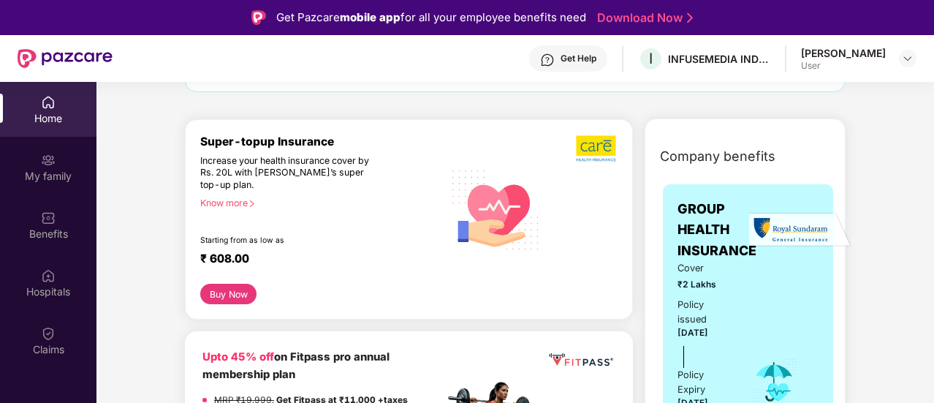
click at [240, 296] on button "Buy Now" at bounding box center [228, 293] width 56 height 20
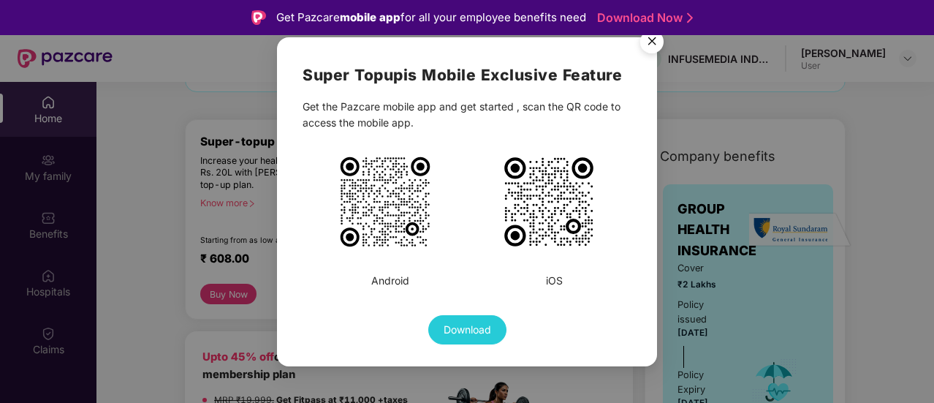
click at [658, 40] on img "Close" at bounding box center [651, 43] width 41 height 41
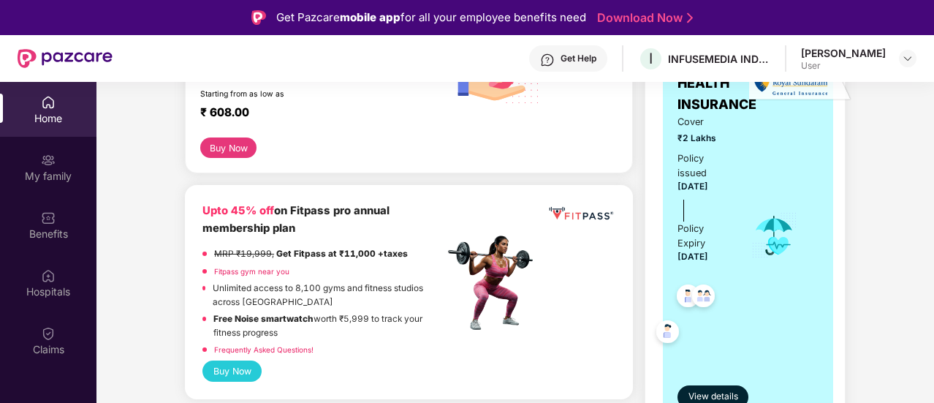
scroll to position [0, 0]
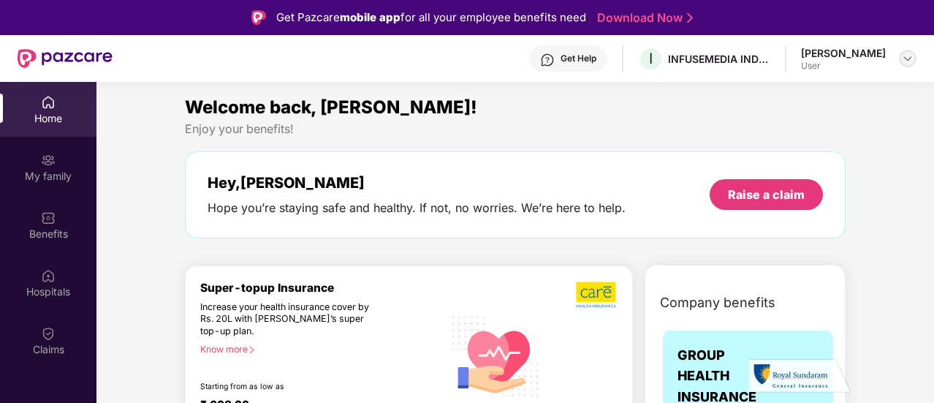
click at [900, 56] on div at bounding box center [908, 59] width 18 height 18
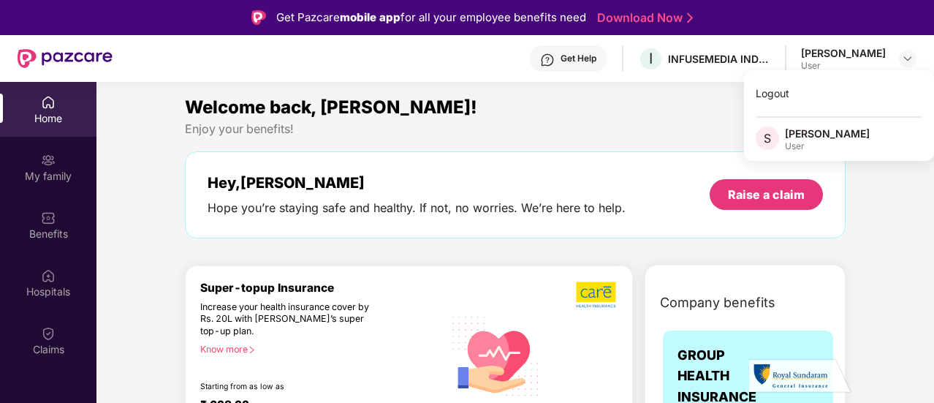
click at [897, 57] on div "[PERSON_NAME] User" at bounding box center [858, 59] width 115 height 26
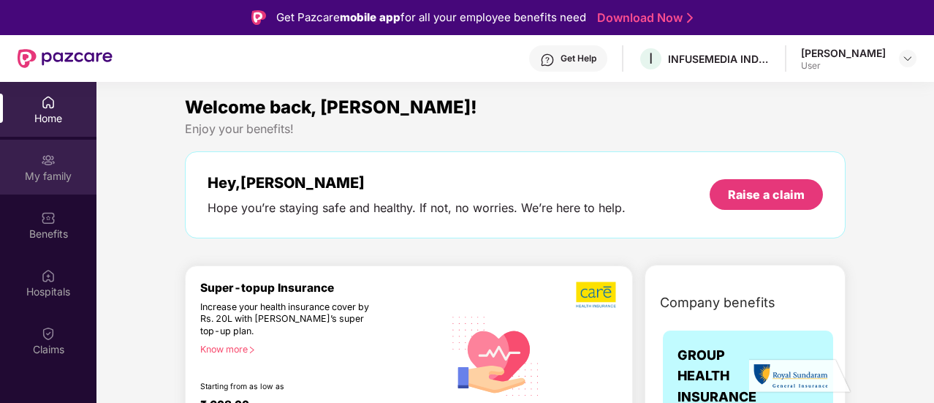
click at [41, 169] on div "My family" at bounding box center [48, 176] width 96 height 15
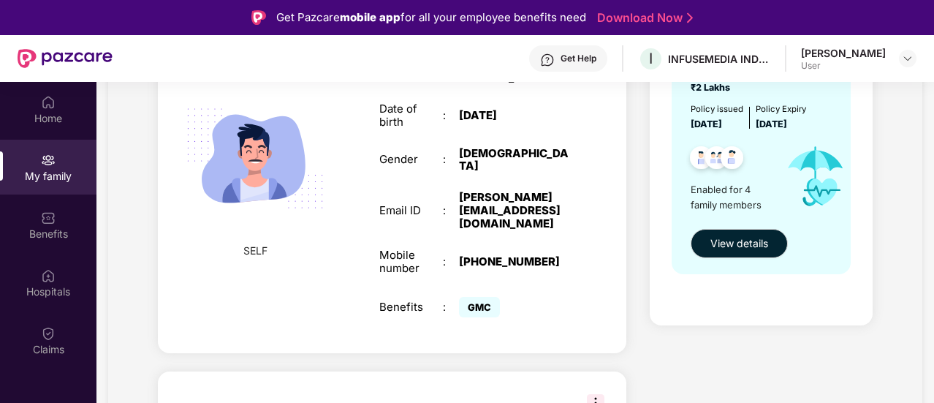
scroll to position [219, 0]
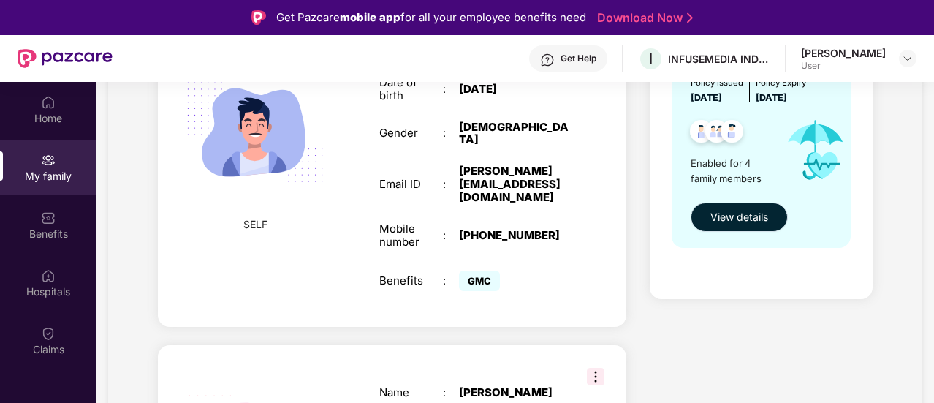
click at [763, 219] on span "View details" at bounding box center [739, 217] width 58 height 16
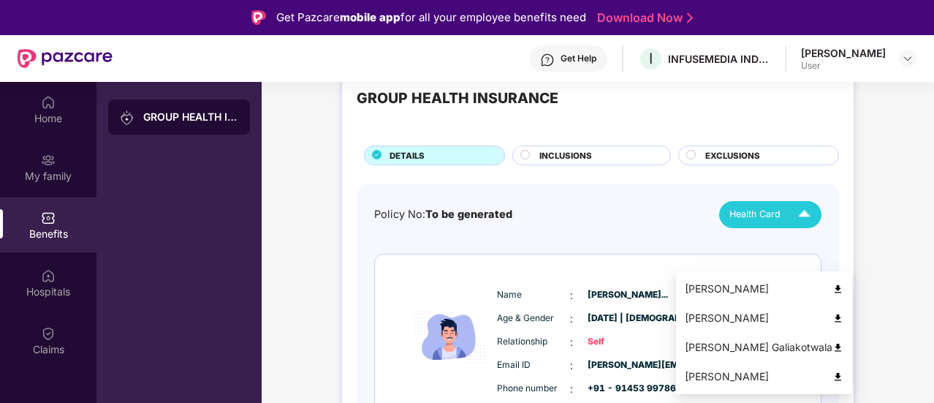
scroll to position [73, 0]
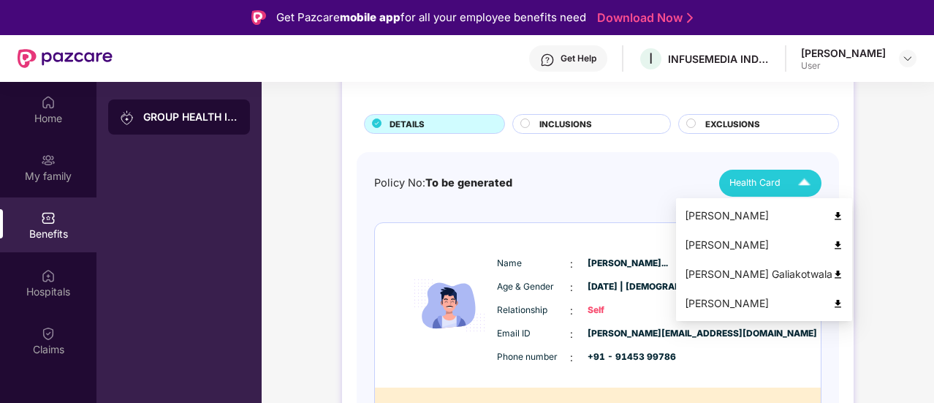
click at [843, 215] on img at bounding box center [837, 215] width 11 height 11
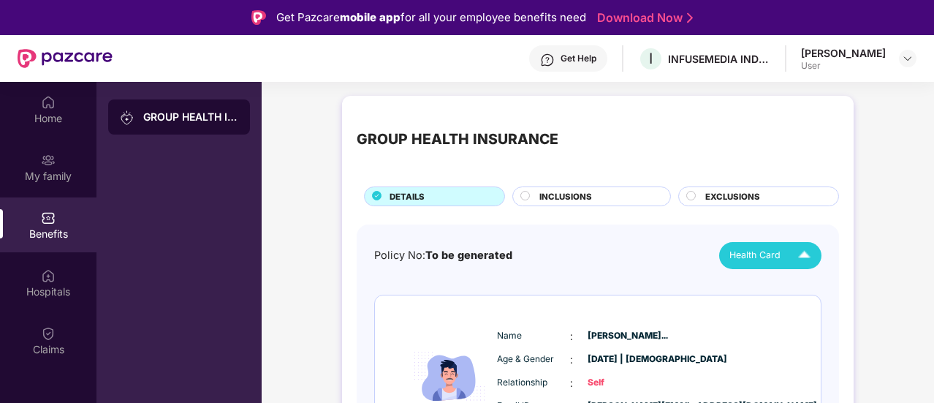
scroll to position [0, 0]
click at [909, 60] on img at bounding box center [908, 59] width 12 height 12
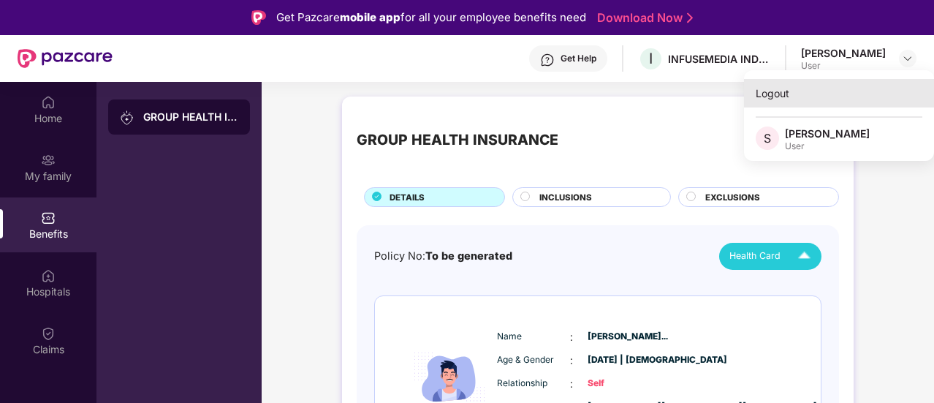
click at [770, 99] on div "Logout" at bounding box center [839, 93] width 190 height 28
